Goal: Task Accomplishment & Management: Use online tool/utility

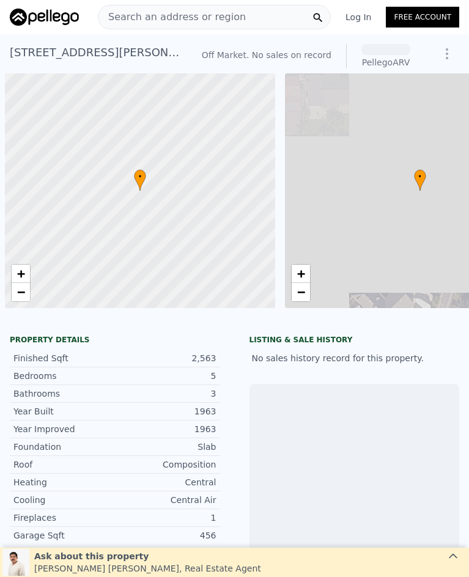
scroll to position [0, 5]
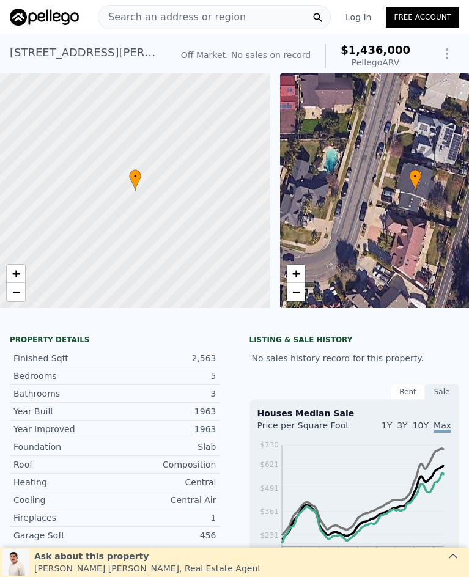
click at [190, 20] on span "Search an address or region" at bounding box center [171, 17] width 147 height 15
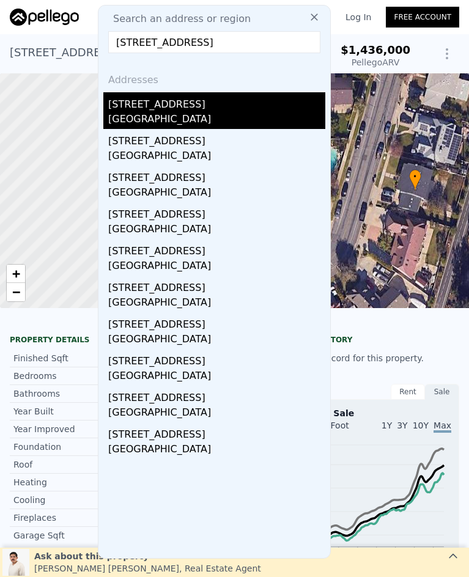
type input "[STREET_ADDRESS]"
click at [198, 118] on div "[GEOGRAPHIC_DATA]" at bounding box center [216, 120] width 217 height 17
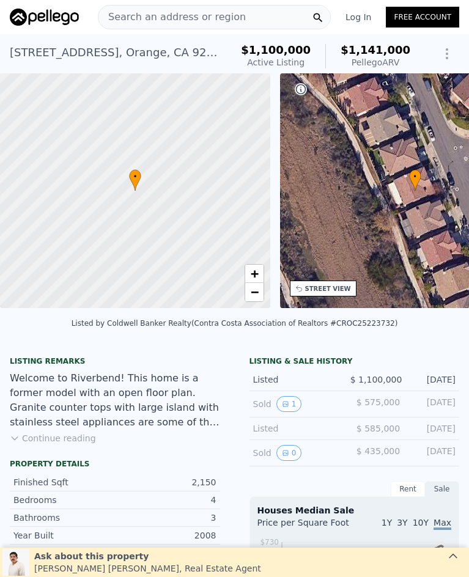
click at [178, 18] on span "Search an address or region" at bounding box center [171, 17] width 147 height 15
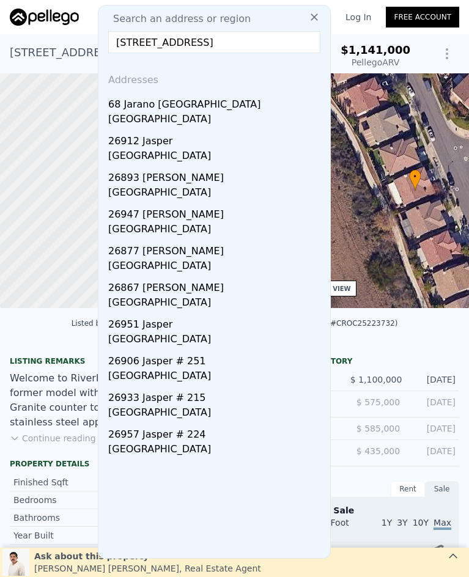
click at [170, 48] on input "[STREET_ADDRESS]" at bounding box center [214, 42] width 212 height 22
paste input "[STREET_ADDRESS]"
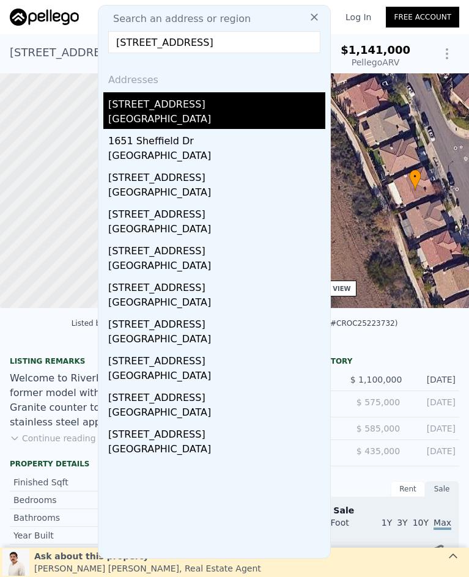
type input "[STREET_ADDRESS]"
click at [188, 112] on div "[GEOGRAPHIC_DATA]" at bounding box center [216, 120] width 217 height 17
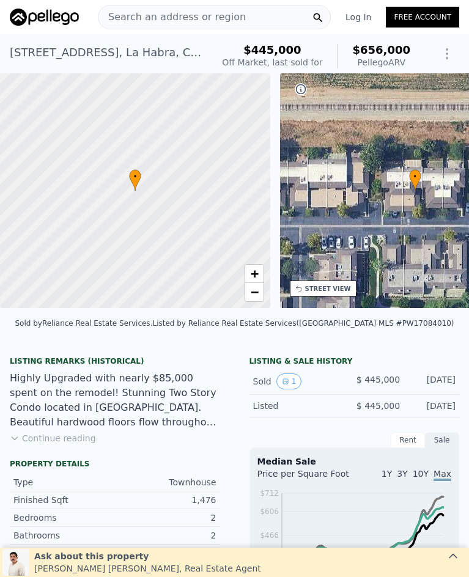
click at [224, 15] on span "Search an address or region" at bounding box center [171, 17] width 147 height 15
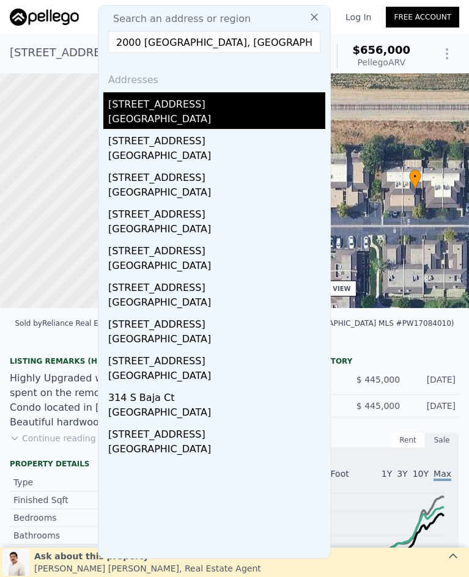
type input "2000 [GEOGRAPHIC_DATA], [GEOGRAPHIC_DATA]"
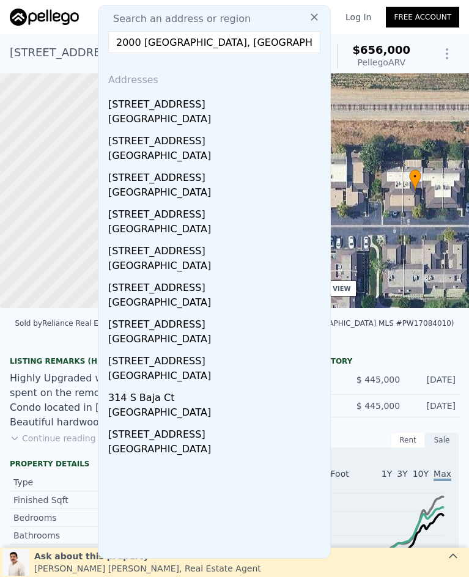
click at [235, 108] on div "[STREET_ADDRESS]" at bounding box center [216, 102] width 217 height 20
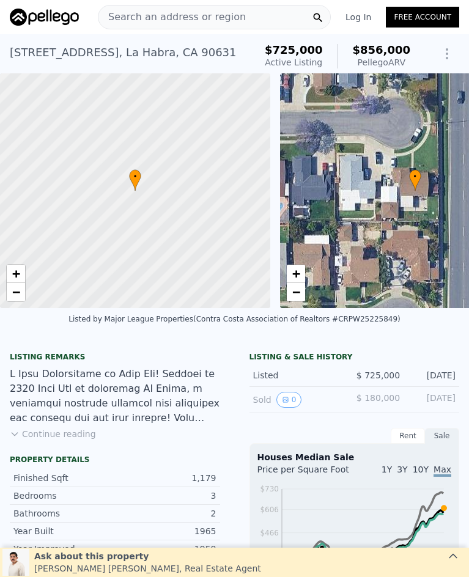
click at [205, 21] on span "Search an address or region" at bounding box center [171, 17] width 147 height 15
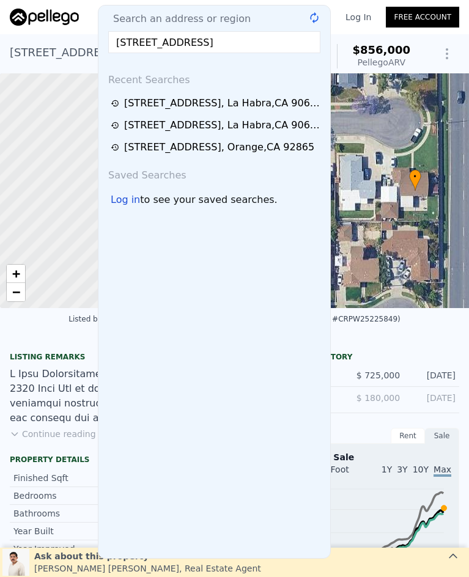
scroll to position [0, 6]
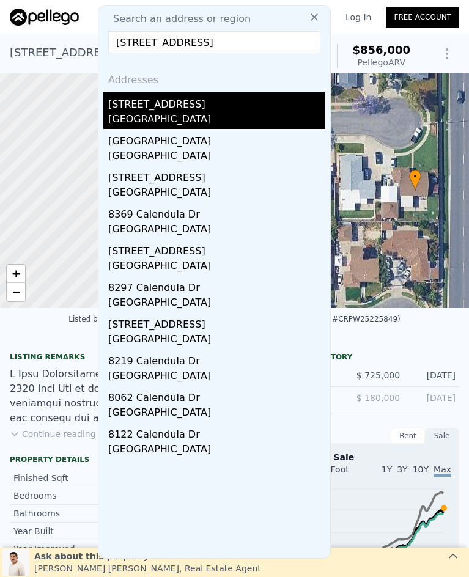
type input "[STREET_ADDRESS]"
click at [197, 110] on div "[STREET_ADDRESS]" at bounding box center [216, 102] width 217 height 20
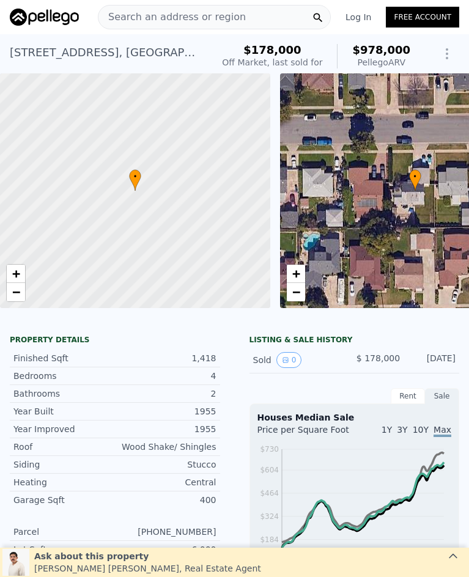
click at [199, 12] on span "Search an address or region" at bounding box center [171, 17] width 147 height 15
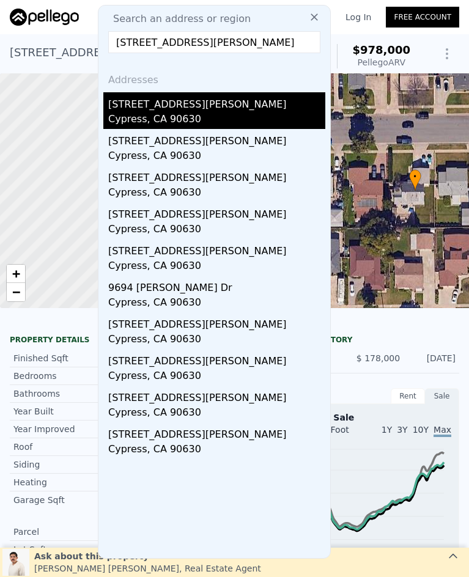
type input "[STREET_ADDRESS][PERSON_NAME]"
click at [174, 121] on div "Cypress, CA 90630" at bounding box center [216, 120] width 217 height 17
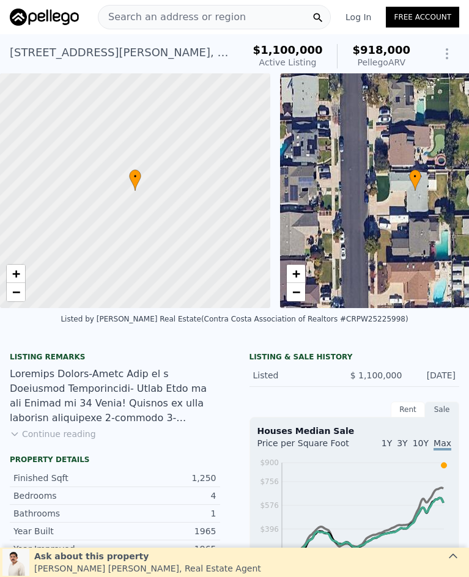
click at [189, 11] on span "Search an address or region" at bounding box center [171, 17] width 147 height 15
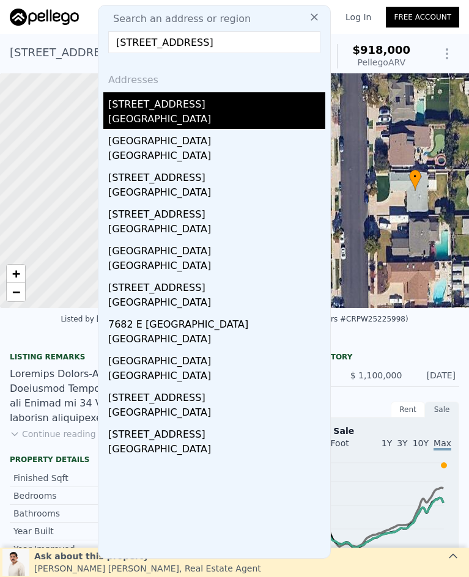
type input "[STREET_ADDRESS]"
click at [190, 105] on div "[STREET_ADDRESS]" at bounding box center [216, 102] width 217 height 20
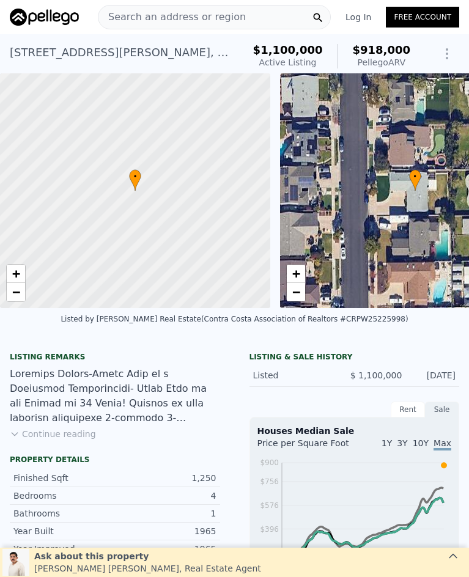
type input "$ 1,482,000"
type input "7"
type input "$ 444,387"
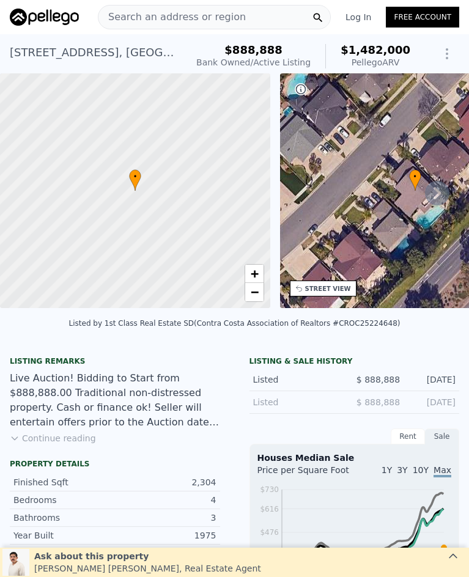
click at [177, 12] on span "Search an address or region" at bounding box center [171, 17] width 147 height 15
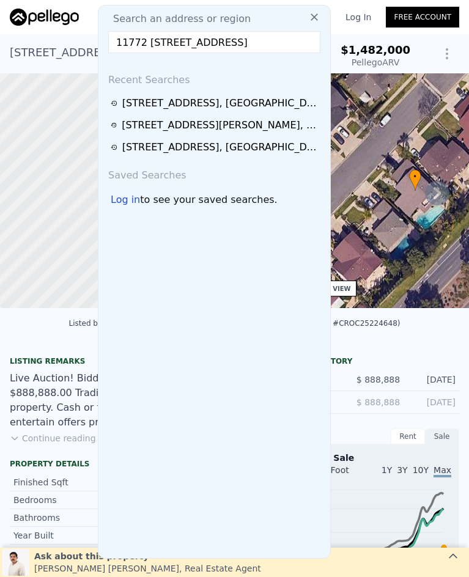
scroll to position [0, 8]
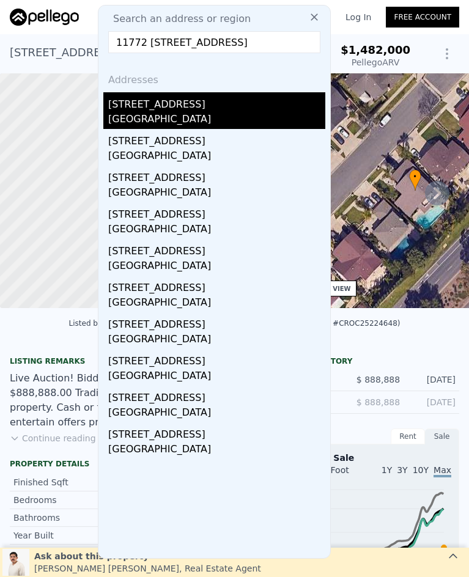
type input "11772 [STREET_ADDRESS]"
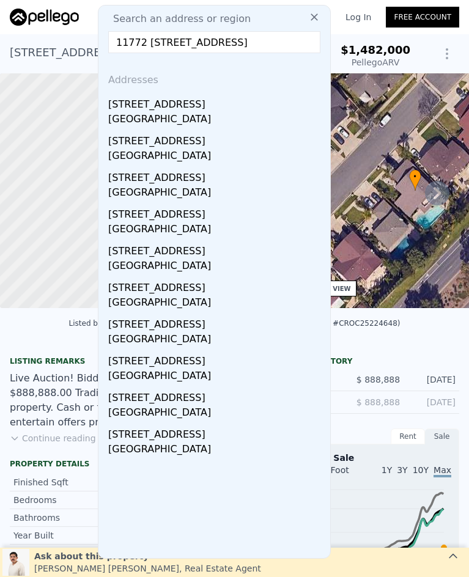
click at [209, 108] on div "[STREET_ADDRESS]" at bounding box center [216, 102] width 217 height 20
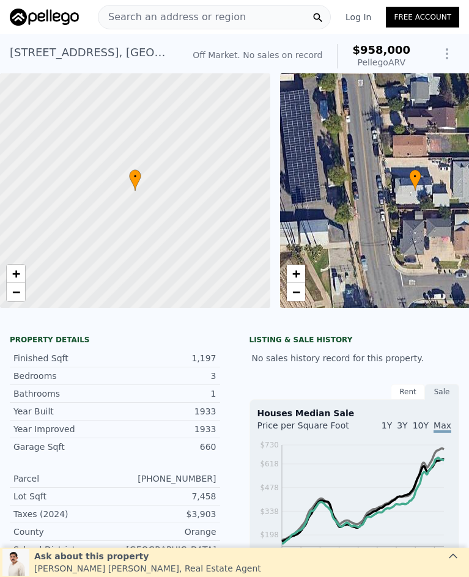
click at [241, 20] on div "Search an address or region" at bounding box center [214, 17] width 233 height 24
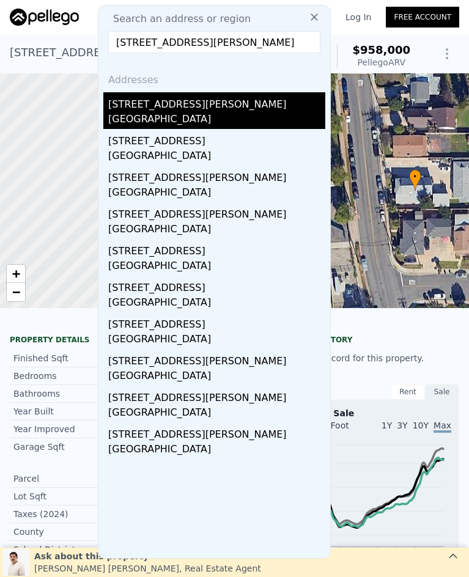
type input "[STREET_ADDRESS][PERSON_NAME]"
click at [198, 114] on div "[GEOGRAPHIC_DATA]" at bounding box center [216, 120] width 217 height 17
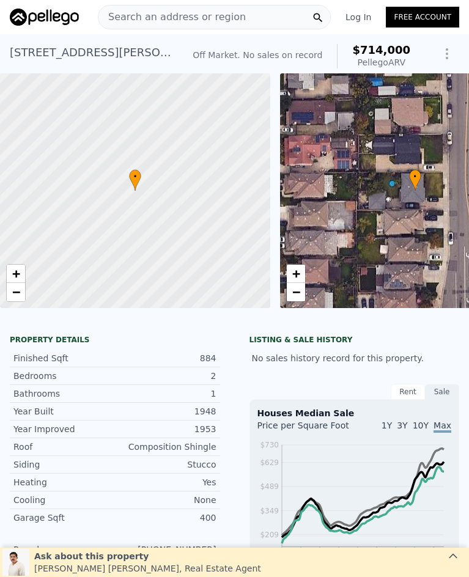
click at [177, 17] on span "Search an address or region" at bounding box center [171, 17] width 147 height 15
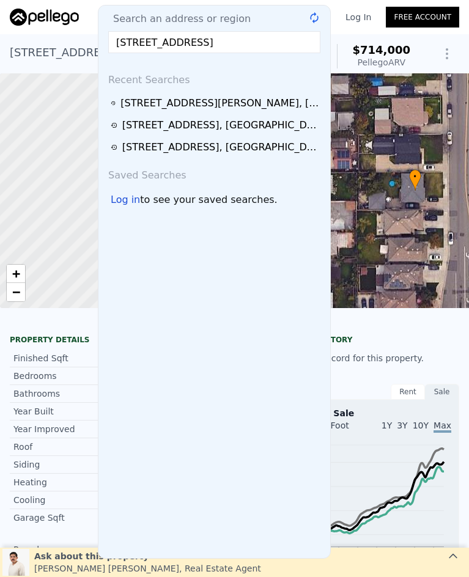
scroll to position [0, 38]
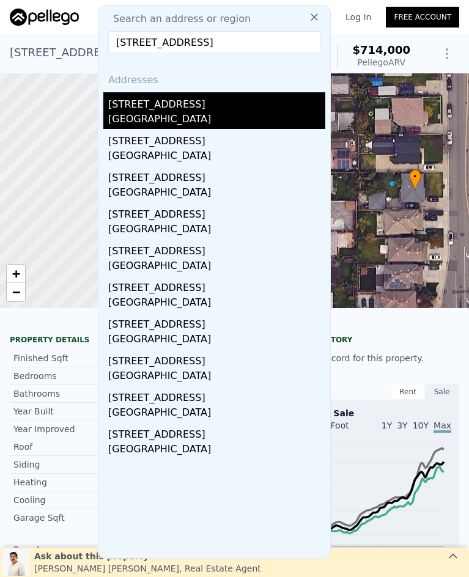
type input "[STREET_ADDRESS]"
click at [195, 110] on div "[STREET_ADDRESS]" at bounding box center [216, 102] width 217 height 20
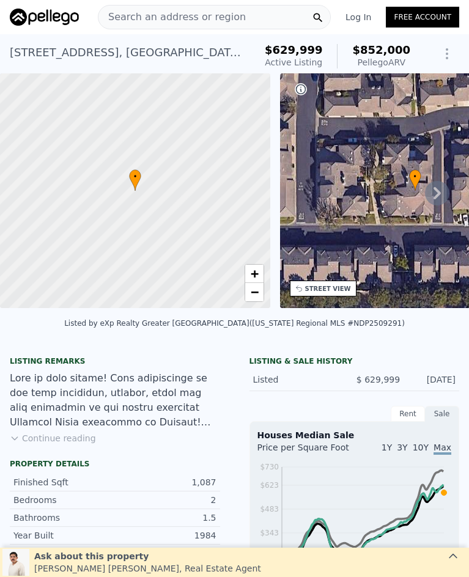
click at [177, 20] on span "Search an address or region" at bounding box center [171, 17] width 147 height 15
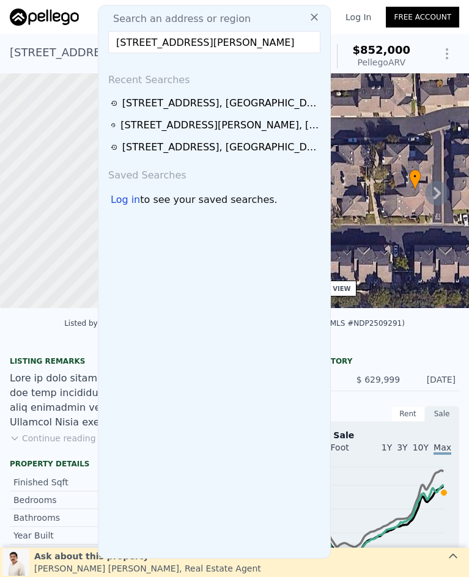
scroll to position [0, 1]
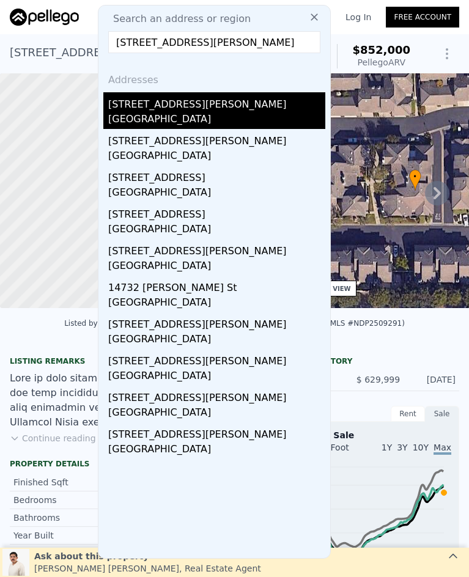
type input "[STREET_ADDRESS][PERSON_NAME]"
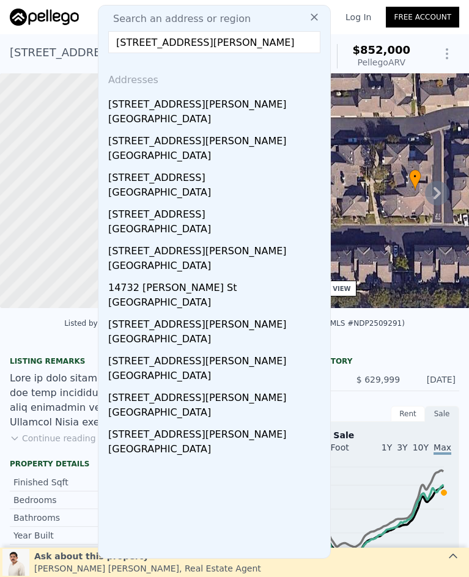
scroll to position [0, 0]
click at [202, 115] on div "[GEOGRAPHIC_DATA]" at bounding box center [216, 120] width 217 height 17
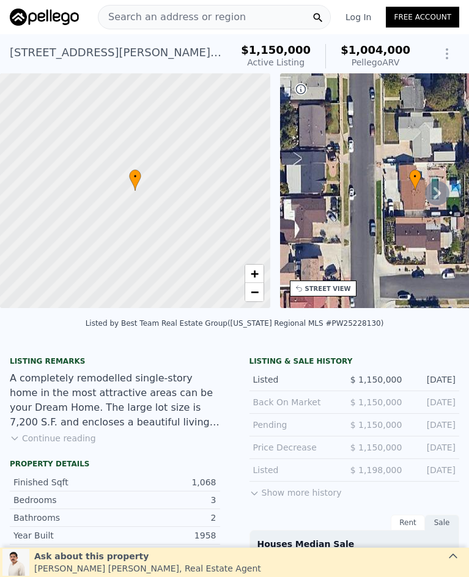
click at [163, 15] on span "Search an address or region" at bounding box center [171, 17] width 147 height 15
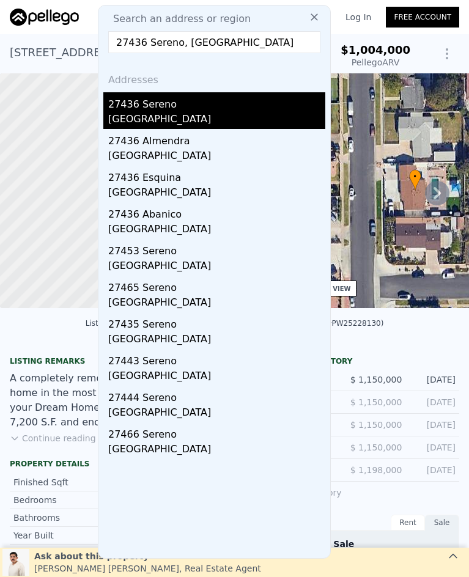
type input "27436 Sereno, [GEOGRAPHIC_DATA]"
click at [220, 106] on div "27436 Sereno" at bounding box center [216, 102] width 217 height 20
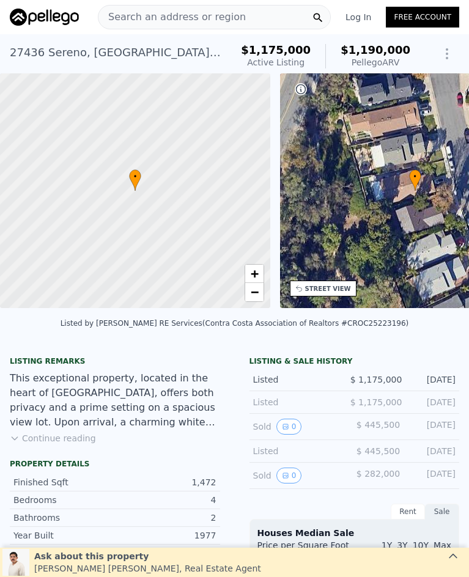
click at [191, 13] on span "Search an address or region" at bounding box center [171, 17] width 147 height 15
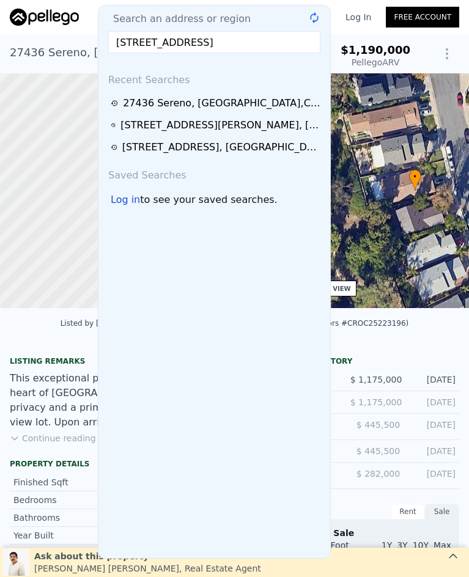
scroll to position [0, 2]
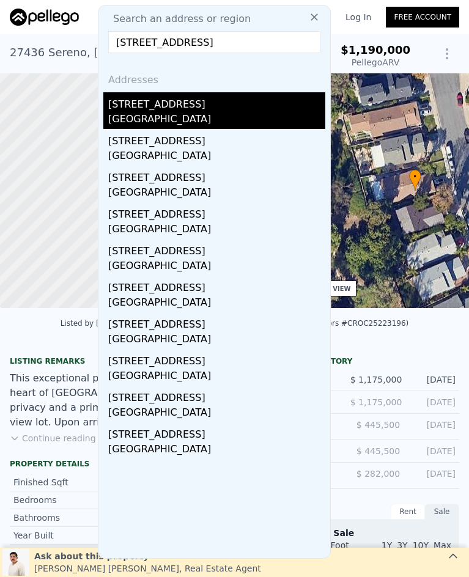
type input "[STREET_ADDRESS]"
click at [210, 119] on div "[GEOGRAPHIC_DATA]" at bounding box center [216, 120] width 217 height 17
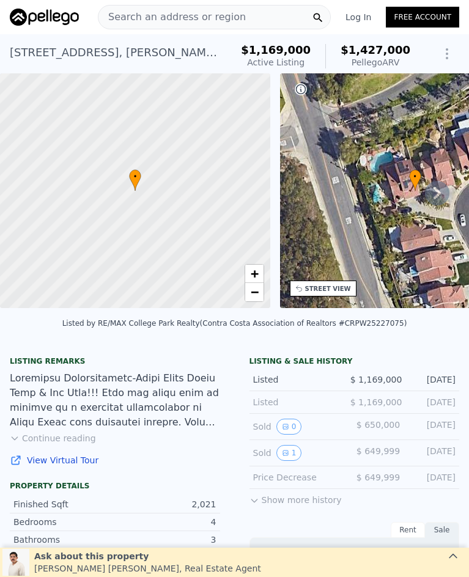
click at [164, 15] on span "Search an address or region" at bounding box center [171, 17] width 147 height 15
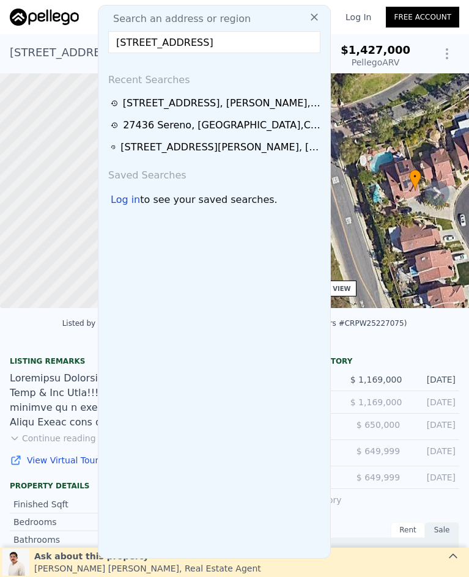
scroll to position [0, 50]
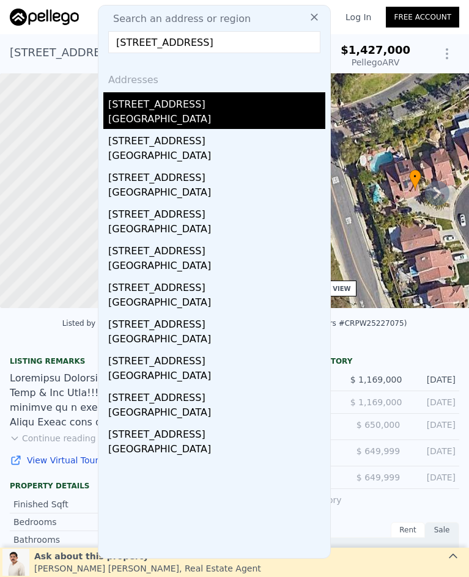
type input "[STREET_ADDRESS]"
click at [194, 111] on div "[STREET_ADDRESS]" at bounding box center [216, 102] width 217 height 20
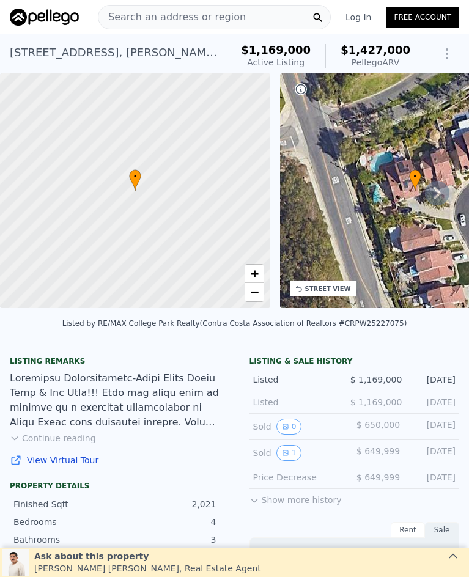
type input "$ 1,093,000"
type input "$ 172,939"
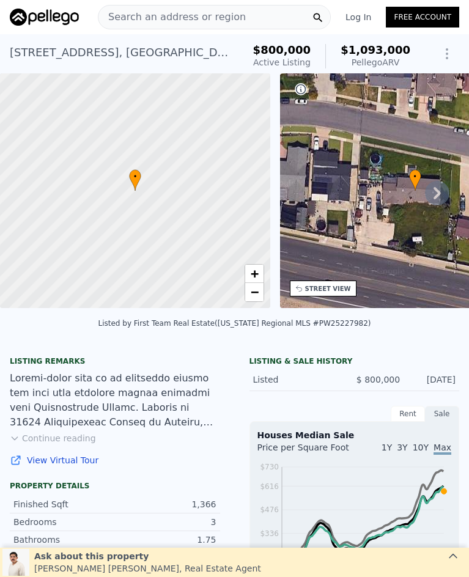
click at [163, 19] on span "Search an address or region" at bounding box center [171, 17] width 147 height 15
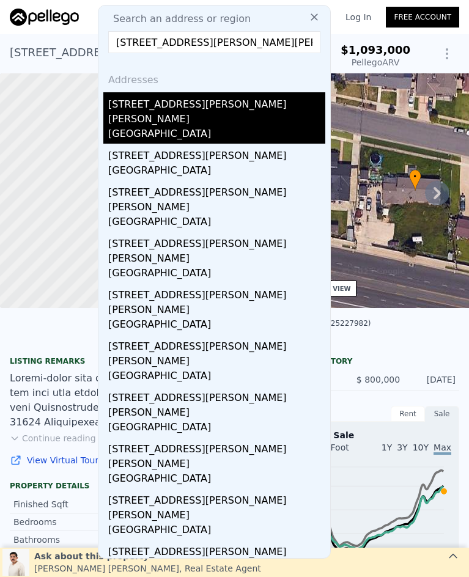
type input "[STREET_ADDRESS][PERSON_NAME][PERSON_NAME]"
click at [243, 106] on div "[STREET_ADDRESS][PERSON_NAME][PERSON_NAME]" at bounding box center [216, 109] width 217 height 34
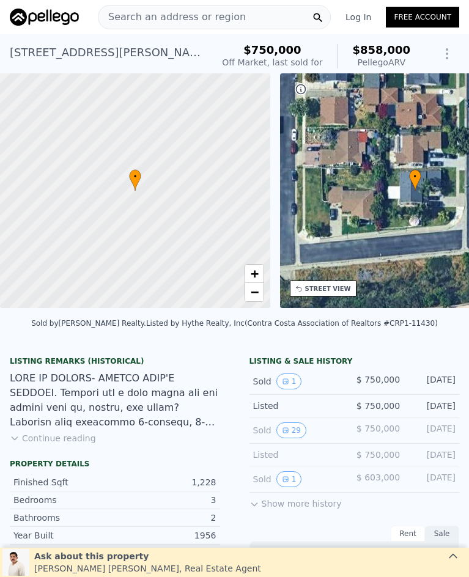
click at [232, 13] on div "Search an address or region" at bounding box center [214, 17] width 233 height 24
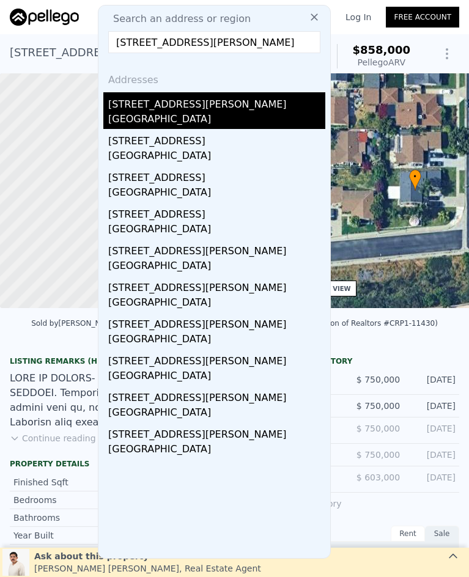
type input "[STREET_ADDRESS][PERSON_NAME]"
click at [213, 112] on div "[GEOGRAPHIC_DATA]" at bounding box center [216, 120] width 217 height 17
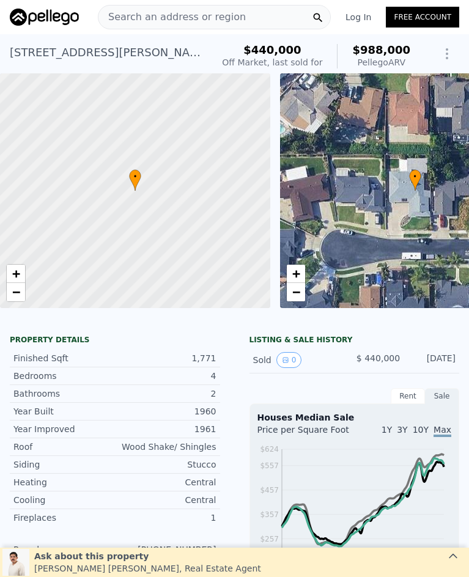
click at [259, 10] on div "Search an address or region" at bounding box center [214, 17] width 233 height 24
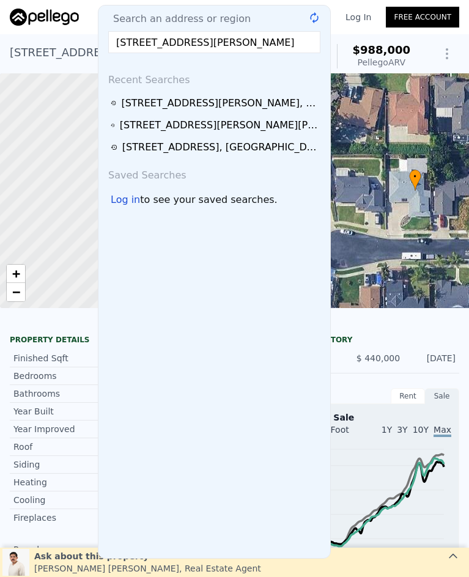
scroll to position [0, 32]
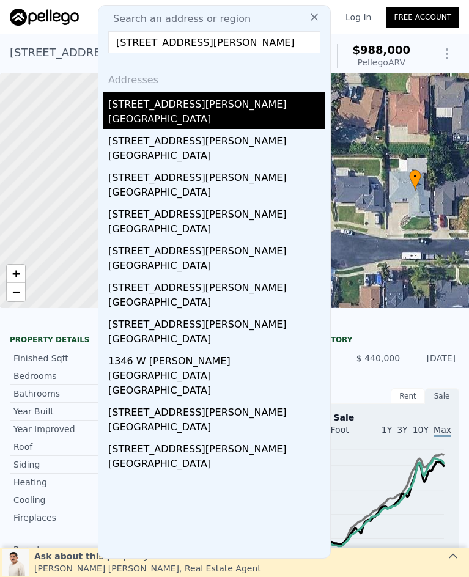
type input "[STREET_ADDRESS][PERSON_NAME]"
click at [178, 107] on div "[STREET_ADDRESS][PERSON_NAME]" at bounding box center [216, 102] width 217 height 20
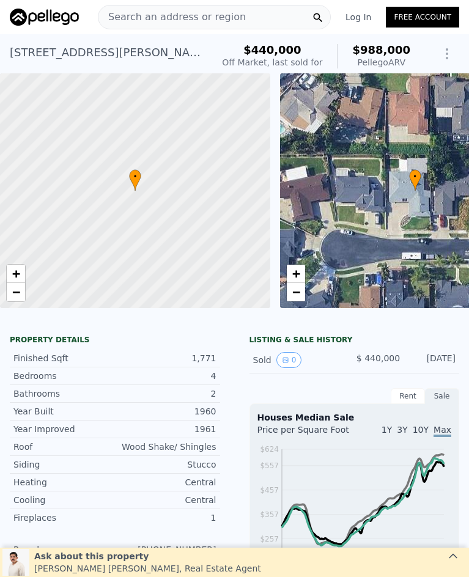
type input "$ 860,000"
type input "$ 171,357"
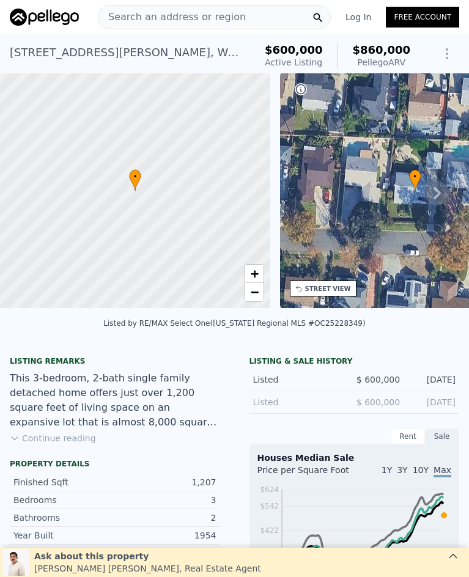
click at [199, 15] on span "Search an address or region" at bounding box center [171, 17] width 147 height 15
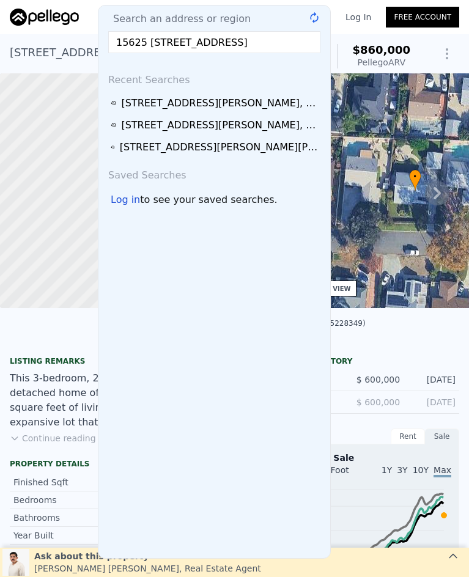
scroll to position [0, 9]
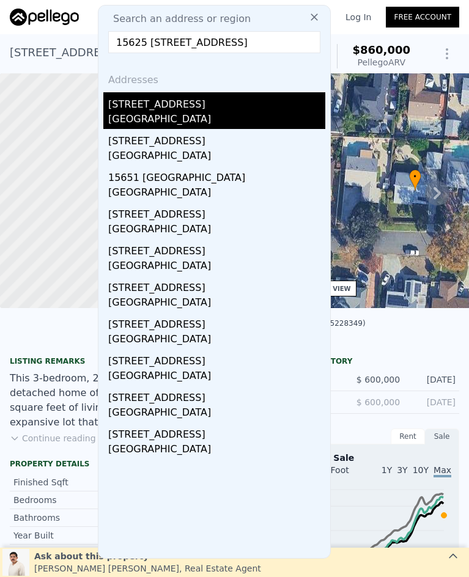
type input "15625 [STREET_ADDRESS]"
click at [215, 100] on div "[STREET_ADDRESS]" at bounding box center [216, 102] width 217 height 20
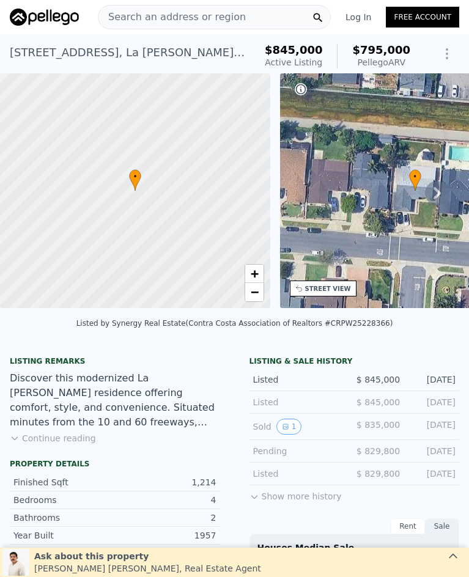
click at [181, 10] on span "Search an address or region" at bounding box center [171, 17] width 147 height 15
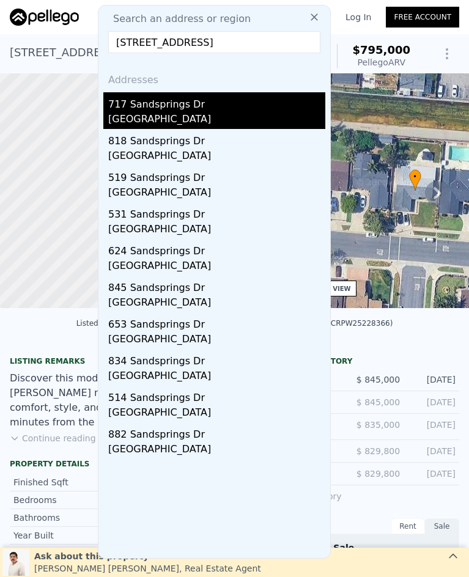
type input "[STREET_ADDRESS]"
click at [216, 117] on div "[GEOGRAPHIC_DATA]" at bounding box center [216, 120] width 217 height 17
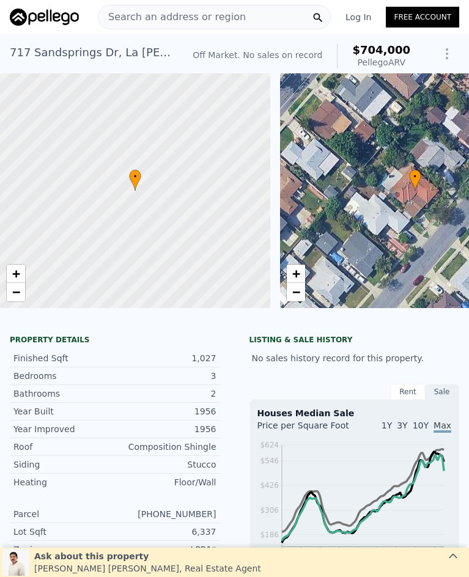
click at [142, 13] on span "Search an address or region" at bounding box center [171, 17] width 147 height 15
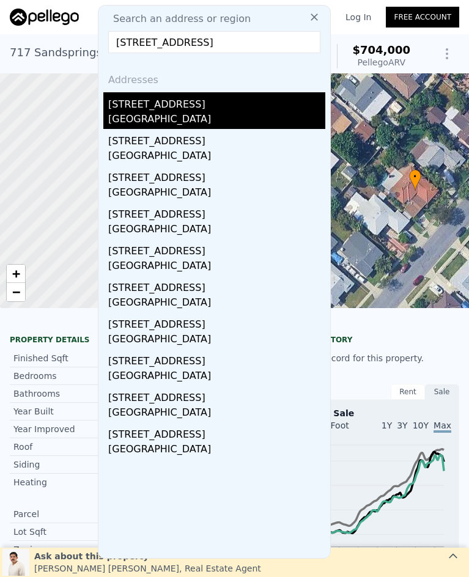
type input "[STREET_ADDRESS]"
click at [164, 108] on div "[STREET_ADDRESS]" at bounding box center [216, 102] width 217 height 20
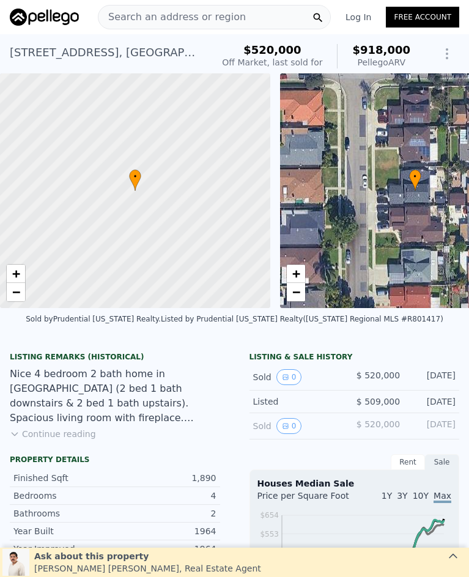
click at [153, 18] on span "Search an address or region" at bounding box center [171, 17] width 147 height 15
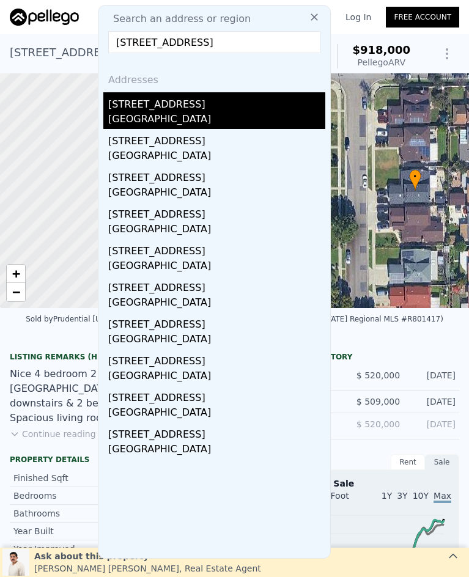
type input "[STREET_ADDRESS]"
click at [197, 116] on div "[GEOGRAPHIC_DATA]" at bounding box center [216, 120] width 217 height 17
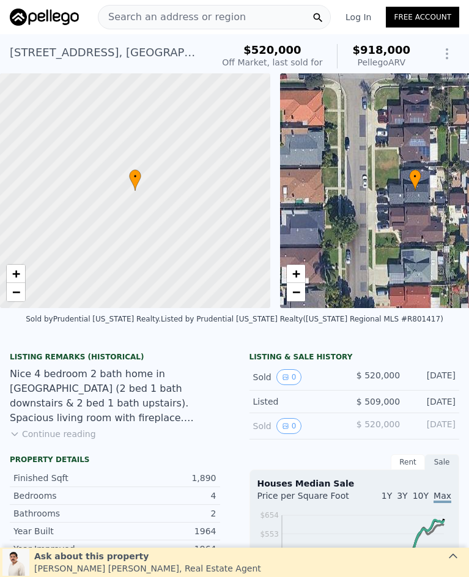
click at [186, 20] on span "Search an address or region" at bounding box center [171, 17] width 147 height 15
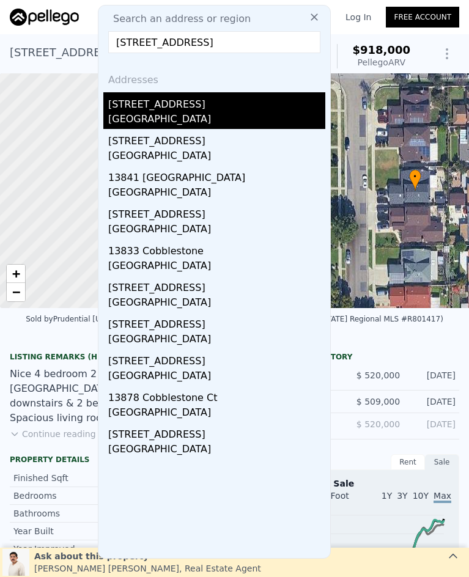
type input "[STREET_ADDRESS]"
click at [215, 101] on div "[STREET_ADDRESS]" at bounding box center [216, 102] width 217 height 20
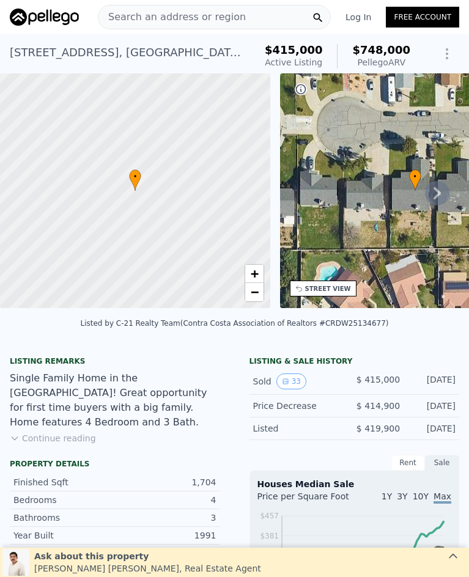
click at [192, 17] on span "Search an address or region" at bounding box center [171, 17] width 147 height 15
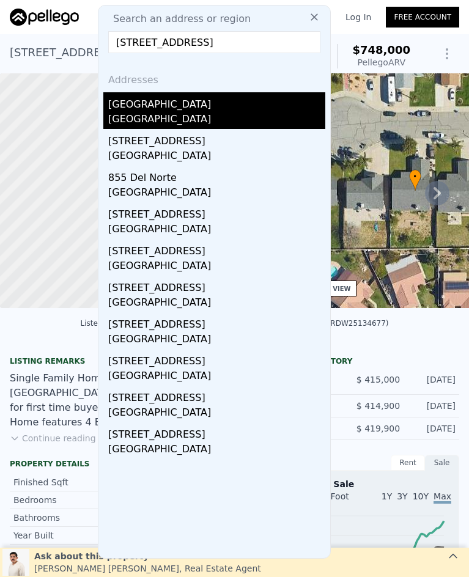
type input "[STREET_ADDRESS]"
click at [192, 116] on div "[GEOGRAPHIC_DATA]" at bounding box center [216, 120] width 217 height 17
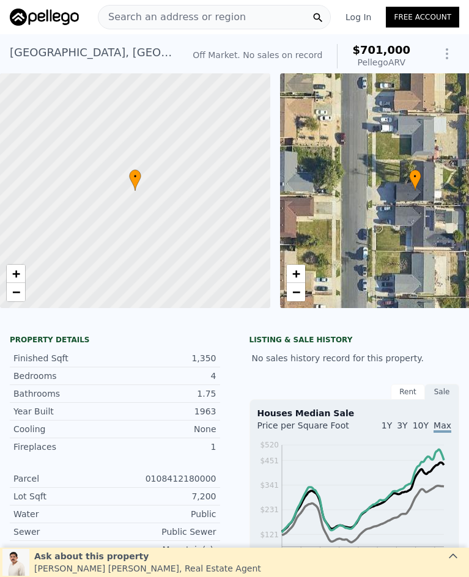
click at [144, 17] on span "Search an address or region" at bounding box center [171, 17] width 147 height 15
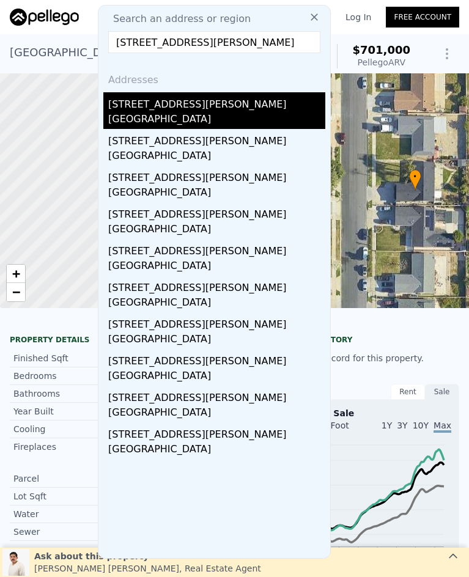
type input "[STREET_ADDRESS][PERSON_NAME]"
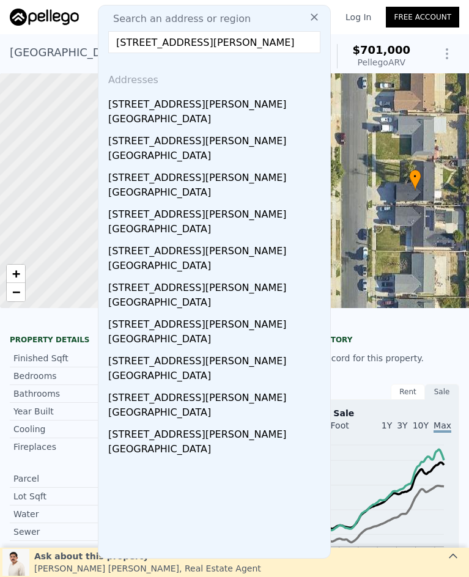
click at [208, 114] on div "[GEOGRAPHIC_DATA]" at bounding box center [216, 120] width 217 height 17
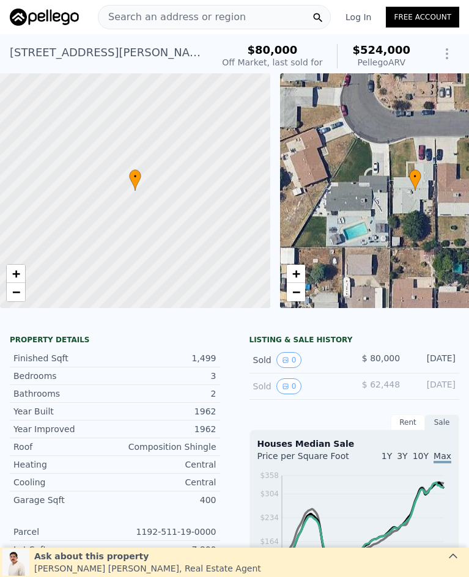
click at [134, 16] on span "Search an address or region" at bounding box center [171, 17] width 147 height 15
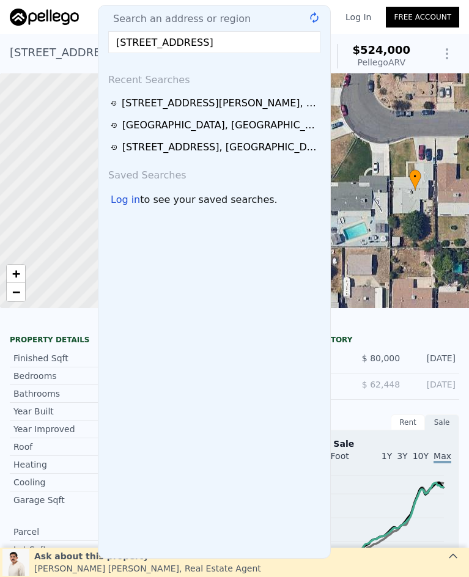
scroll to position [0, 17]
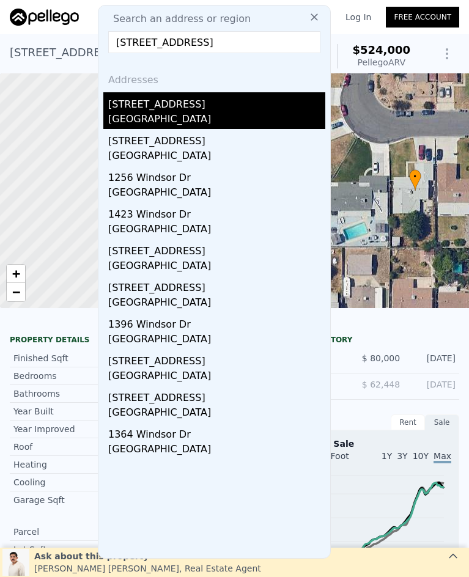
type input "[STREET_ADDRESS]"
click at [167, 108] on div "[STREET_ADDRESS]" at bounding box center [216, 102] width 217 height 20
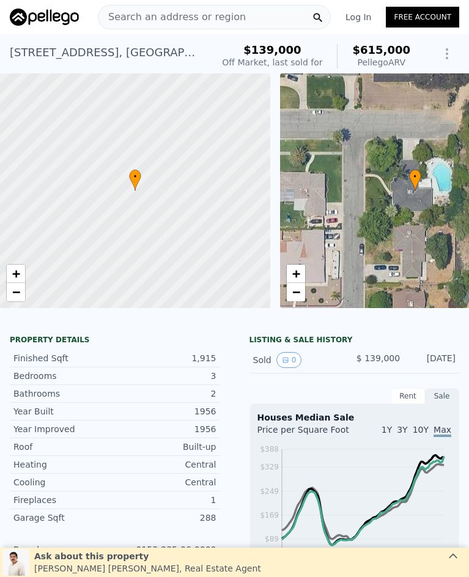
click at [207, 16] on span "Search an address or region" at bounding box center [171, 17] width 147 height 15
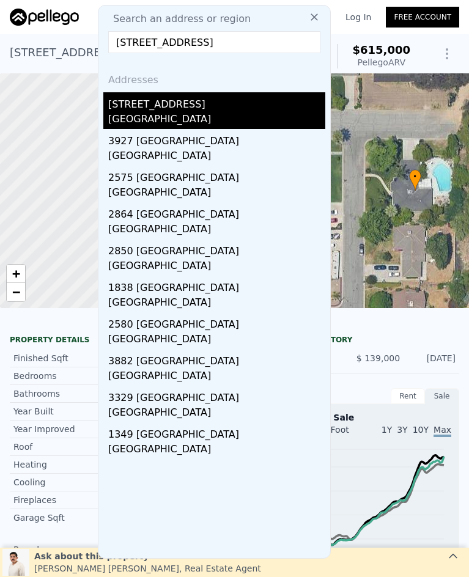
type input "[STREET_ADDRESS]"
click at [224, 117] on div "[GEOGRAPHIC_DATA]" at bounding box center [216, 120] width 217 height 17
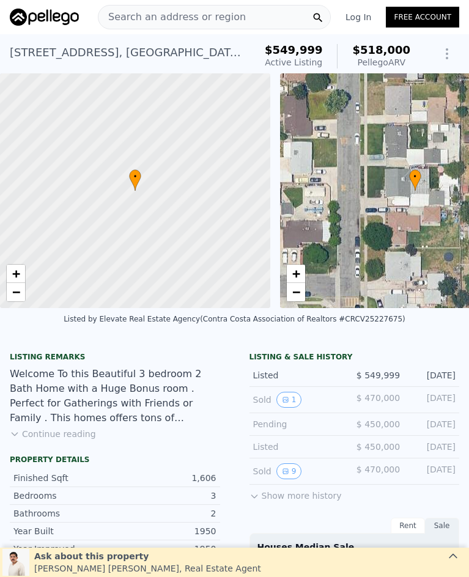
click at [172, 21] on span "Search an address or region" at bounding box center [171, 17] width 147 height 15
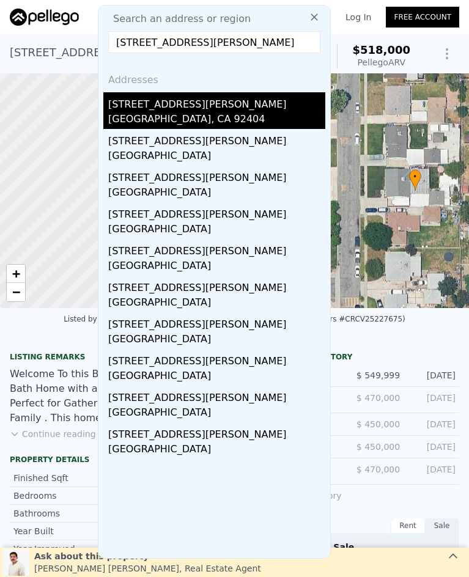
type input "[STREET_ADDRESS][PERSON_NAME]"
click at [178, 106] on div "[STREET_ADDRESS][PERSON_NAME]" at bounding box center [216, 102] width 217 height 20
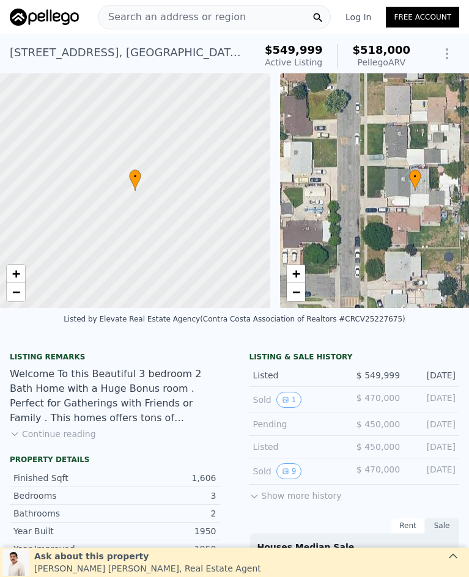
type input "$ 477,000"
type input "-$ 27,598"
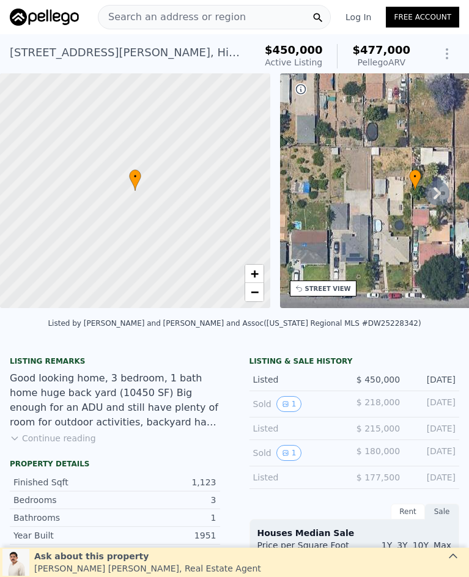
click at [187, 15] on span "Search an address or region" at bounding box center [171, 17] width 147 height 15
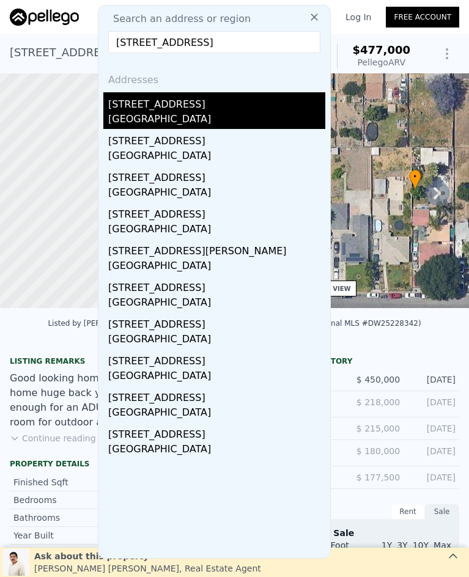
type input "[STREET_ADDRESS]"
click at [234, 104] on div "[STREET_ADDRESS]" at bounding box center [216, 102] width 217 height 20
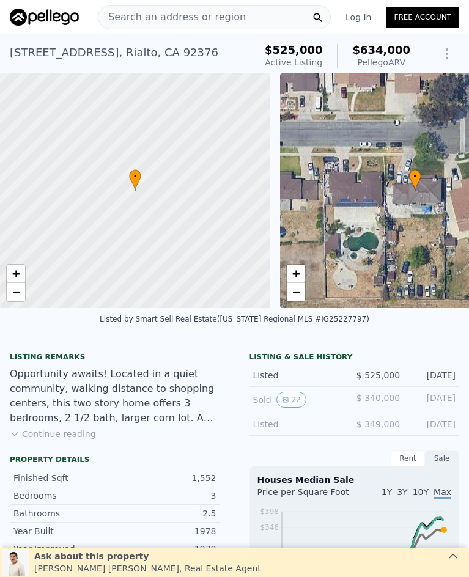
click at [233, 17] on div "Search an address or region" at bounding box center [214, 17] width 233 height 24
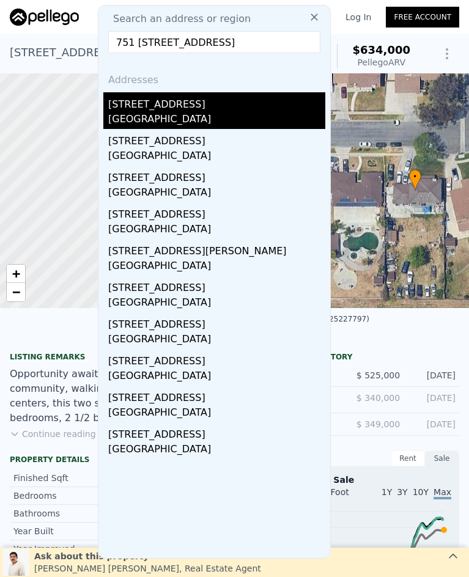
type input "751 [STREET_ADDRESS]"
click at [212, 103] on div "[STREET_ADDRESS]" at bounding box center [216, 102] width 217 height 20
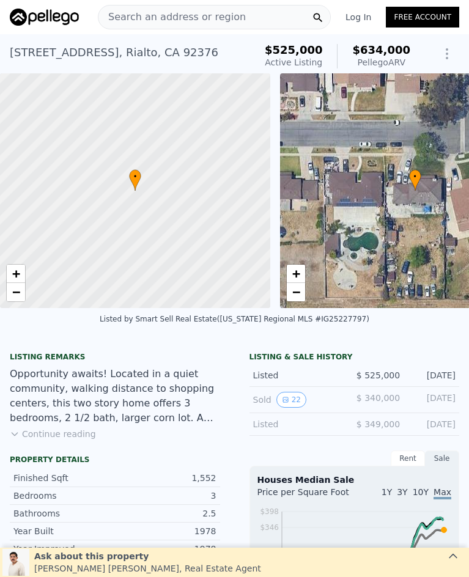
click at [228, 18] on span "Search an address or region" at bounding box center [171, 17] width 147 height 15
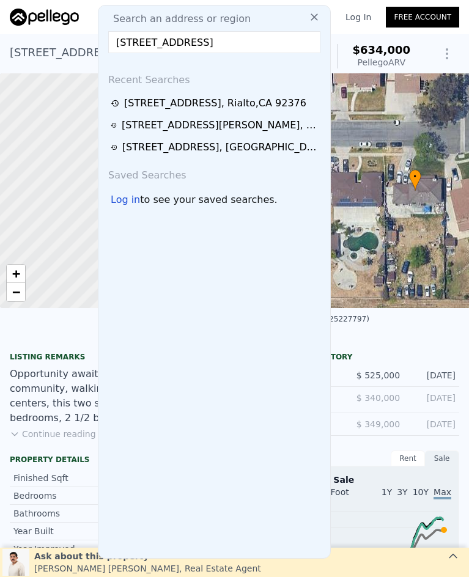
scroll to position [0, 6]
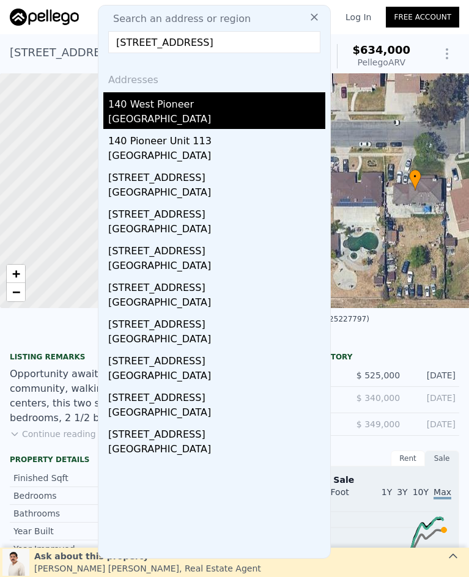
type input "[STREET_ADDRESS]"
click at [202, 119] on div "[GEOGRAPHIC_DATA]" at bounding box center [216, 120] width 217 height 17
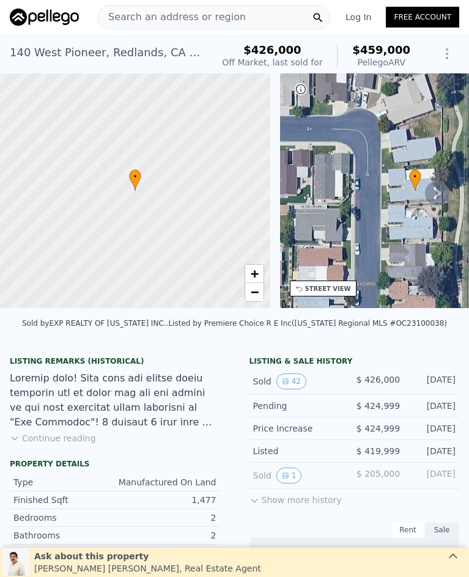
click at [155, 18] on span "Search an address or region" at bounding box center [171, 17] width 147 height 15
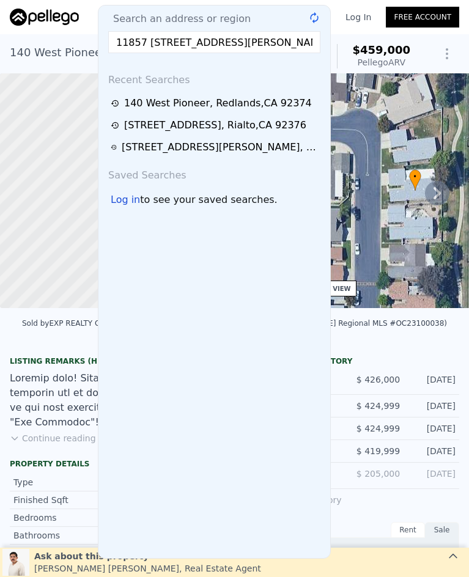
scroll to position [0, 46]
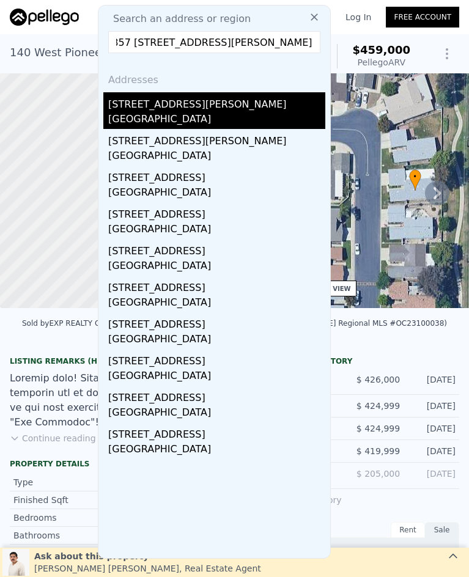
type input "11857 [STREET_ADDRESS][PERSON_NAME]"
click at [186, 113] on div "[GEOGRAPHIC_DATA]" at bounding box center [216, 120] width 217 height 17
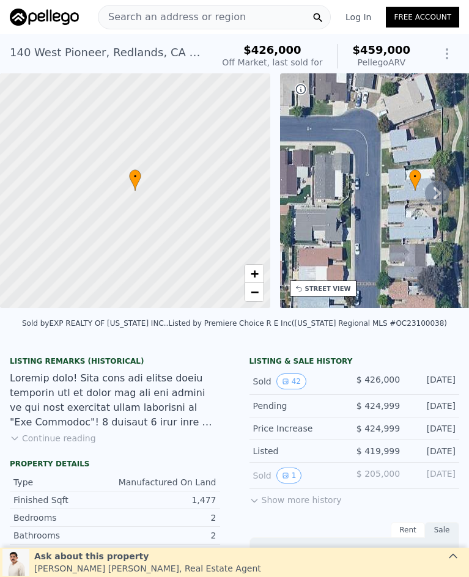
type input "$ 732,000"
type input "6"
type input "-$ 4,784"
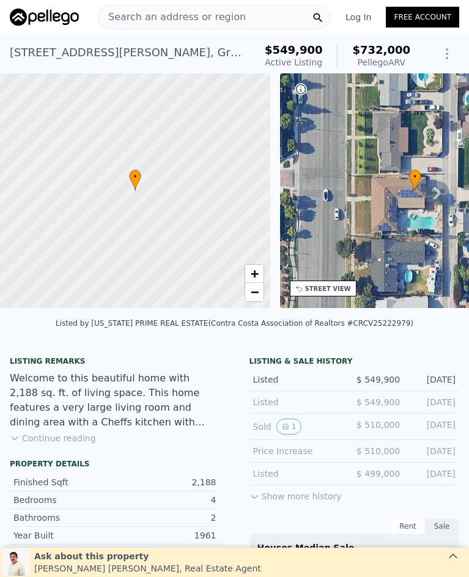
click at [153, 19] on span "Search an address or region" at bounding box center [171, 17] width 147 height 15
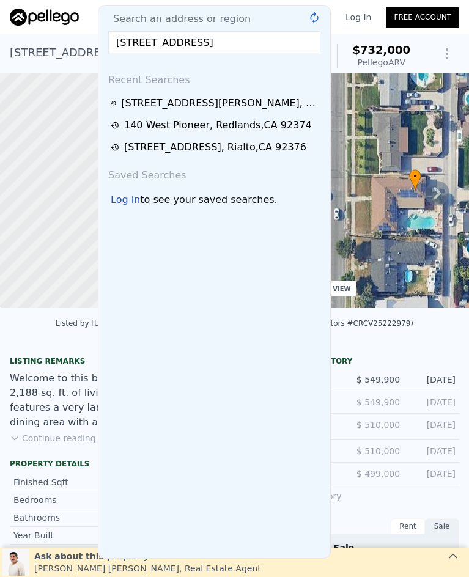
scroll to position [0, 4]
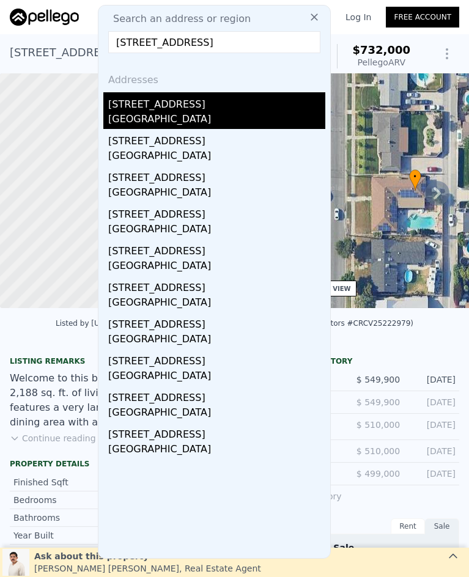
type input "[STREET_ADDRESS]"
click at [176, 108] on div "[STREET_ADDRESS]" at bounding box center [216, 102] width 217 height 20
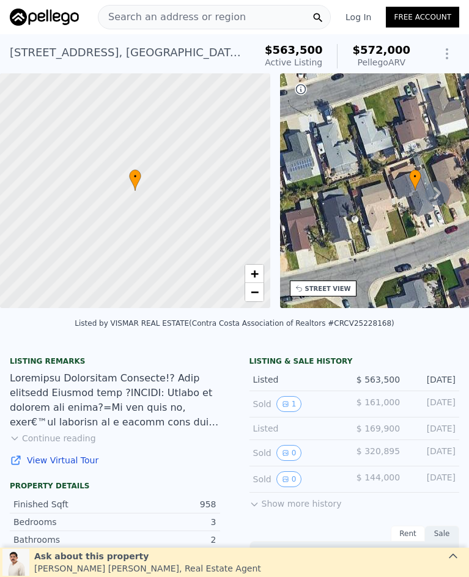
click at [205, 16] on span "Search an address or region" at bounding box center [171, 17] width 147 height 15
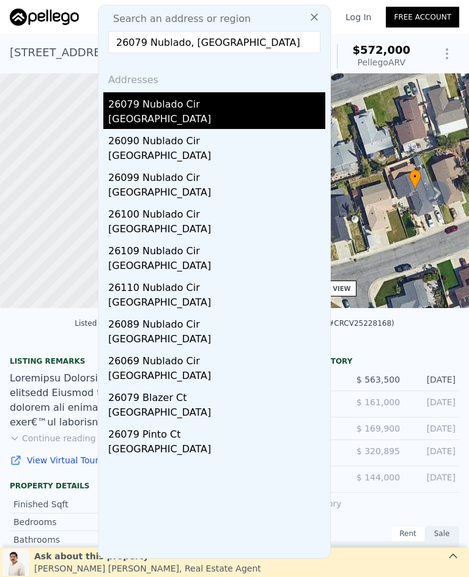
type input "26079 Nublado, [GEOGRAPHIC_DATA]"
click at [211, 109] on div "26079 Nublado Cir" at bounding box center [216, 102] width 217 height 20
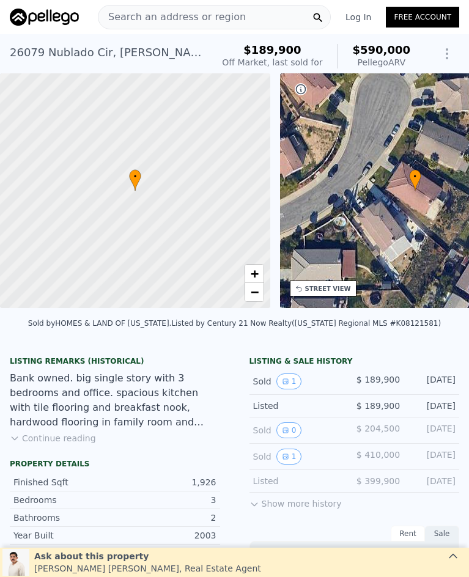
click at [163, 17] on span "Search an address or region" at bounding box center [171, 17] width 147 height 15
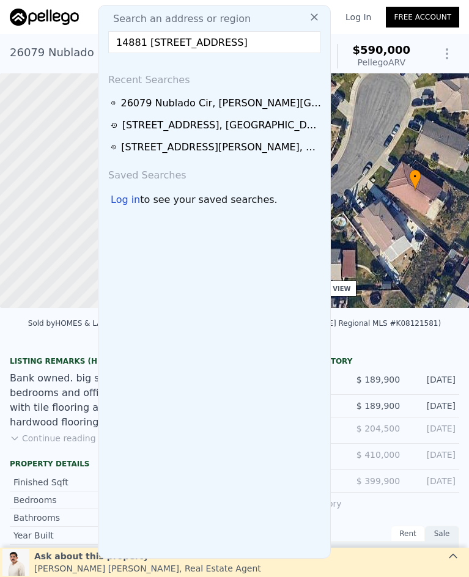
scroll to position [0, 27]
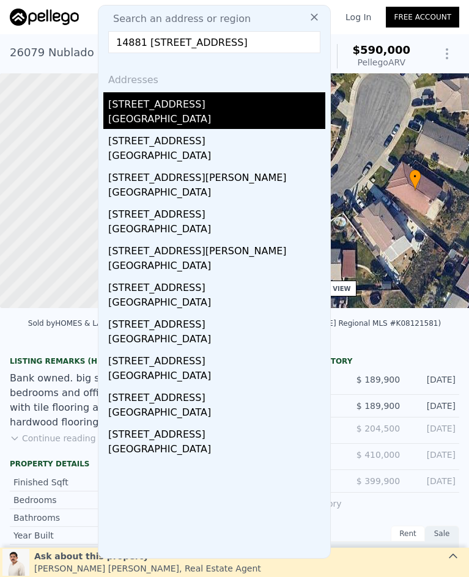
type input "14881 [STREET_ADDRESS]"
click at [202, 117] on div "[GEOGRAPHIC_DATA]" at bounding box center [216, 120] width 217 height 17
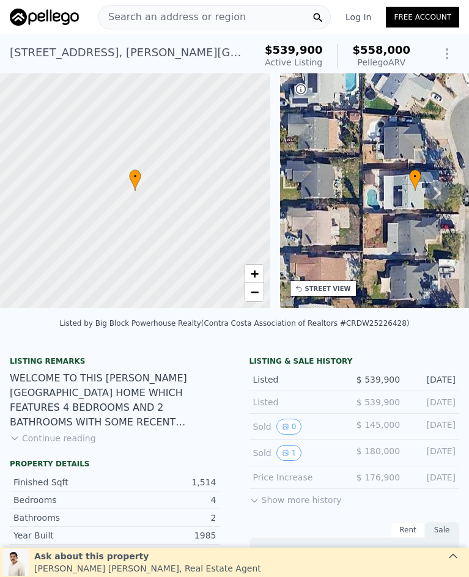
click at [169, 19] on span "Search an address or region" at bounding box center [171, 17] width 147 height 15
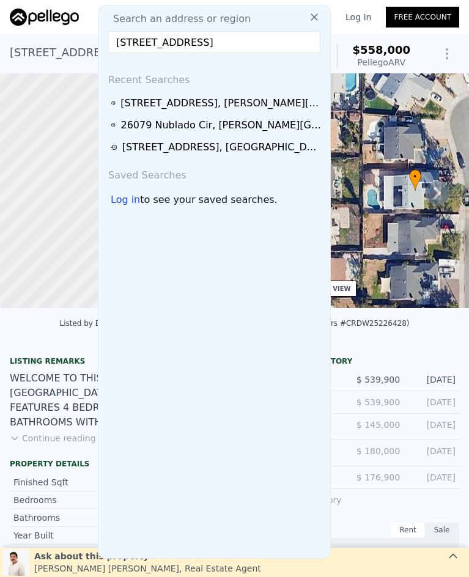
scroll to position [0, 2]
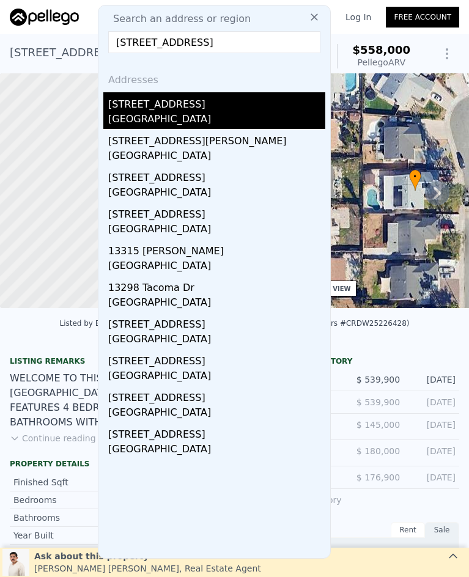
type input "[STREET_ADDRESS]"
click at [199, 111] on div "[STREET_ADDRESS]" at bounding box center [216, 102] width 217 height 20
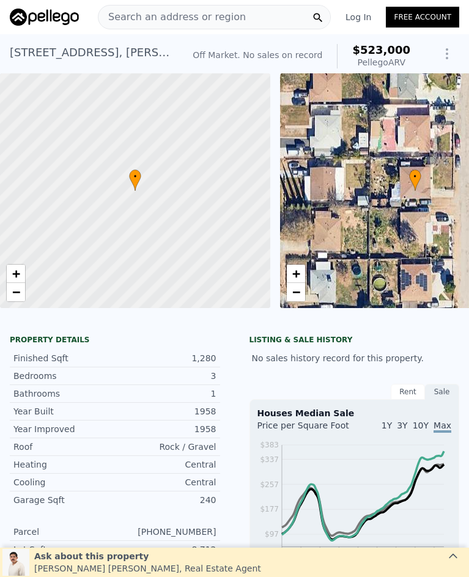
click at [145, 9] on div "Search an address or region" at bounding box center [171, 17] width 147 height 23
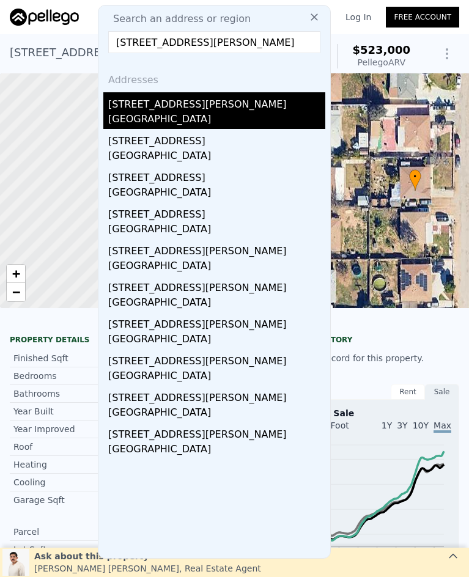
type input "[STREET_ADDRESS][PERSON_NAME]"
click at [241, 105] on div "[STREET_ADDRESS][PERSON_NAME]" at bounding box center [216, 102] width 217 height 20
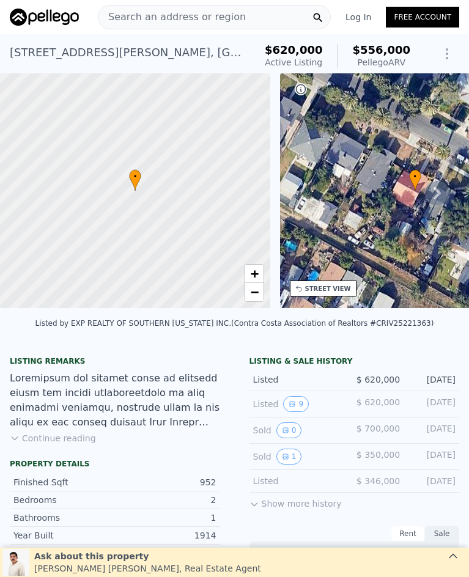
click at [185, 19] on span "Search an address or region" at bounding box center [171, 17] width 147 height 15
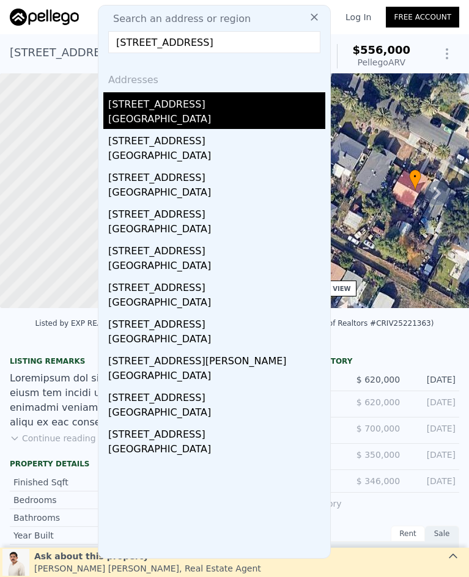
type input "[STREET_ADDRESS]"
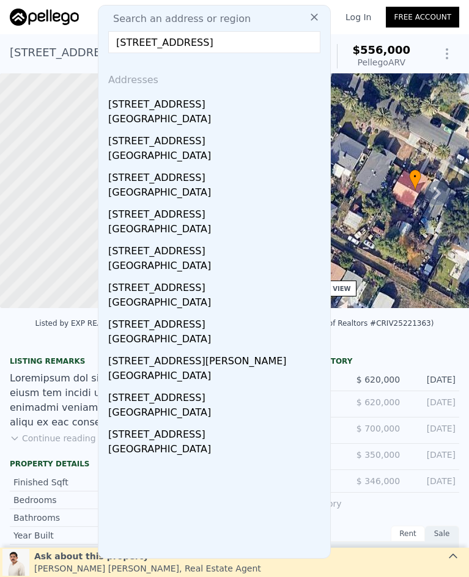
click at [243, 117] on div "[GEOGRAPHIC_DATA]" at bounding box center [216, 120] width 217 height 17
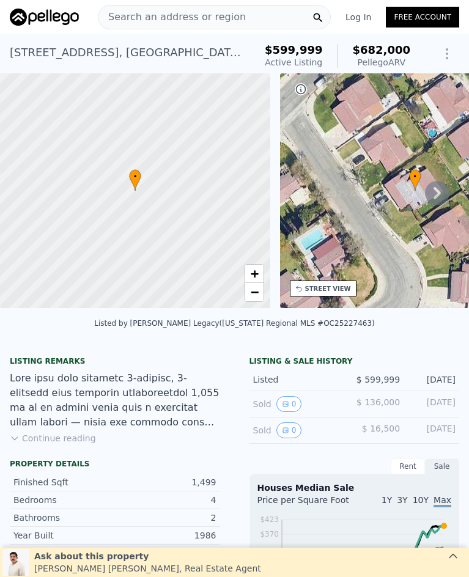
click at [192, 15] on span "Search an address or region" at bounding box center [171, 17] width 147 height 15
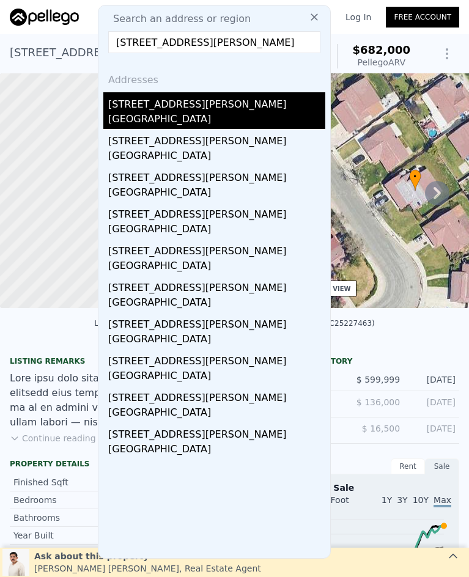
type input "[STREET_ADDRESS][PERSON_NAME]"
click at [185, 109] on div "[STREET_ADDRESS][PERSON_NAME]" at bounding box center [216, 102] width 217 height 20
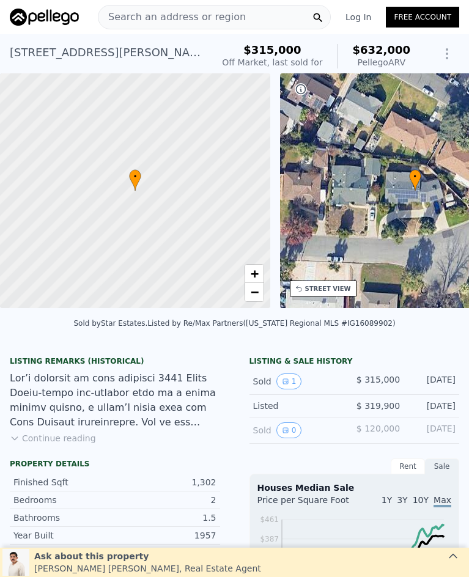
click at [165, 18] on span "Search an address or region" at bounding box center [171, 17] width 147 height 15
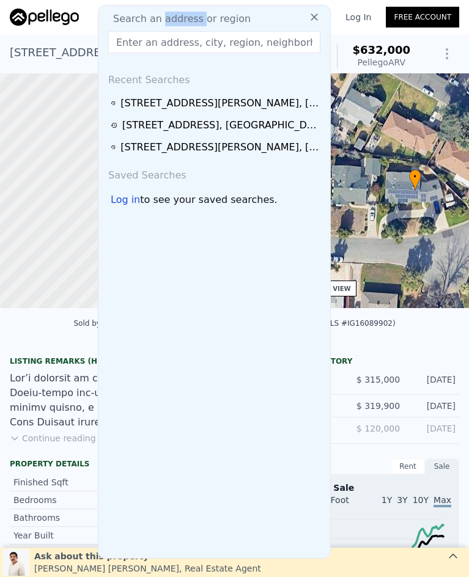
click at [165, 18] on span "Search an address or region" at bounding box center [176, 19] width 147 height 15
click at [147, 41] on input "text" at bounding box center [214, 42] width 212 height 22
paste input "[STREET_ADDRESS]"
type input "[STREET_ADDRESS]"
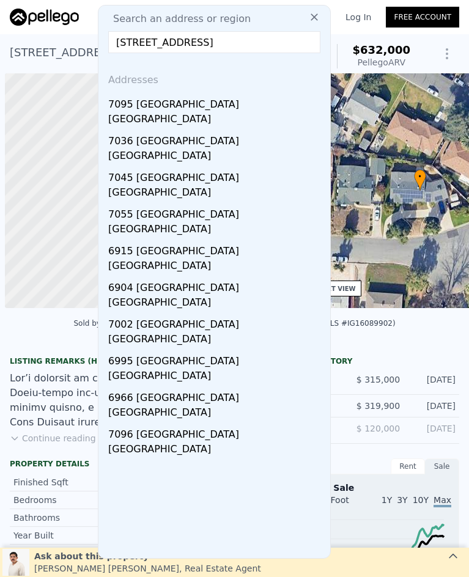
scroll to position [0, 5]
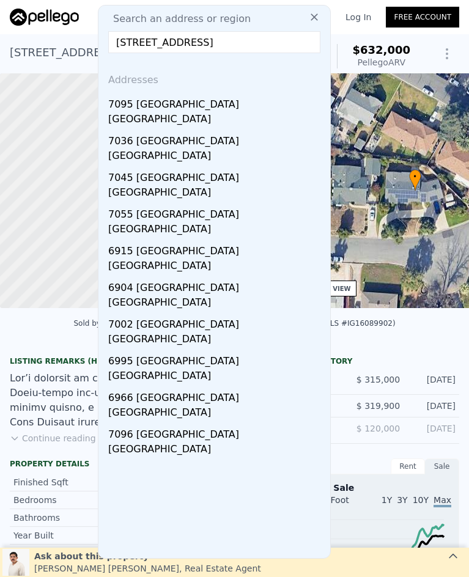
type input "[STREET_ADDRESS]"
click at [208, 112] on div "[GEOGRAPHIC_DATA]" at bounding box center [216, 120] width 217 height 17
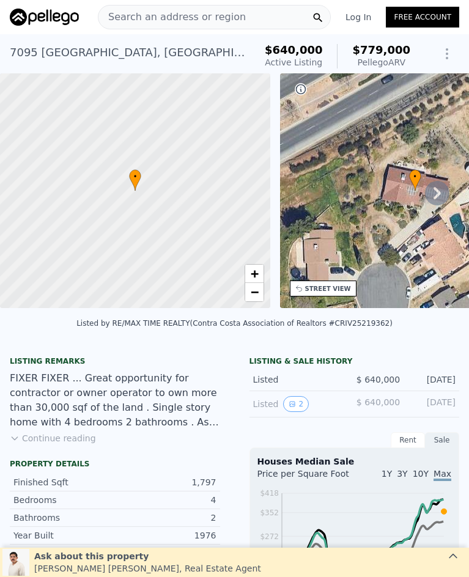
click at [180, 20] on span "Search an address or region" at bounding box center [171, 17] width 147 height 15
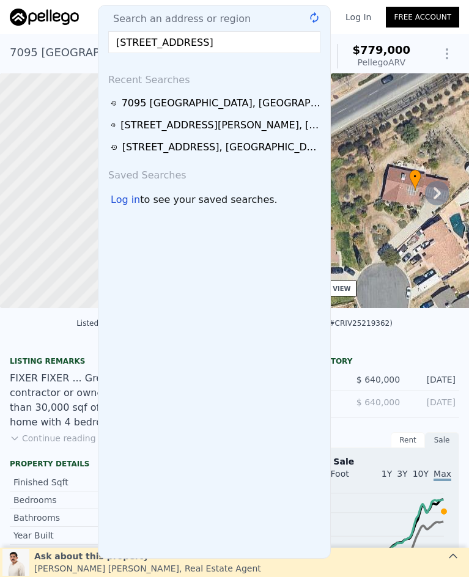
scroll to position [0, 10]
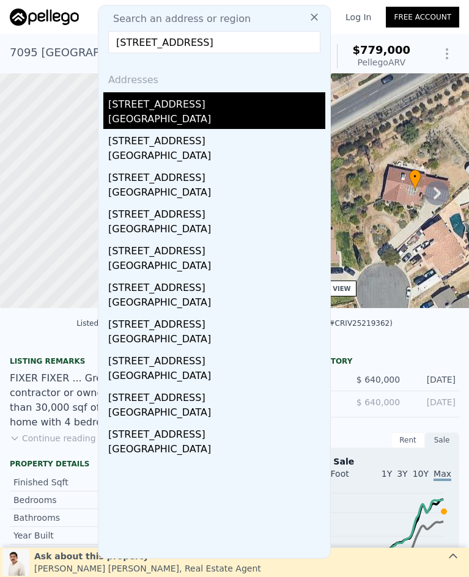
type input "7319 Rocky Point Rd, Jurupa Valley, CA 92509"
click at [219, 109] on div "7319 Rocky Point Rd" at bounding box center [216, 102] width 217 height 20
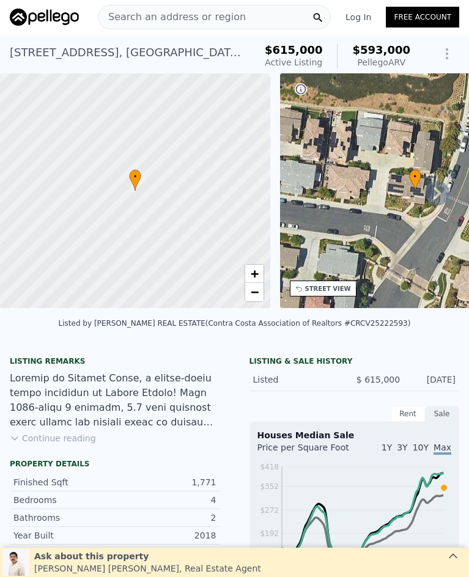
click at [219, 16] on span "Search an address or region" at bounding box center [171, 17] width 147 height 15
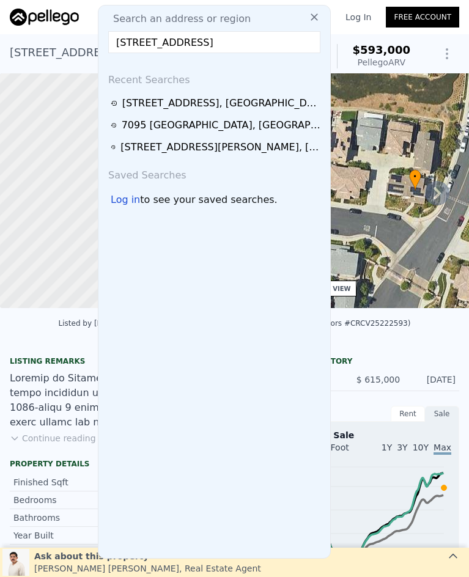
scroll to position [0, 6]
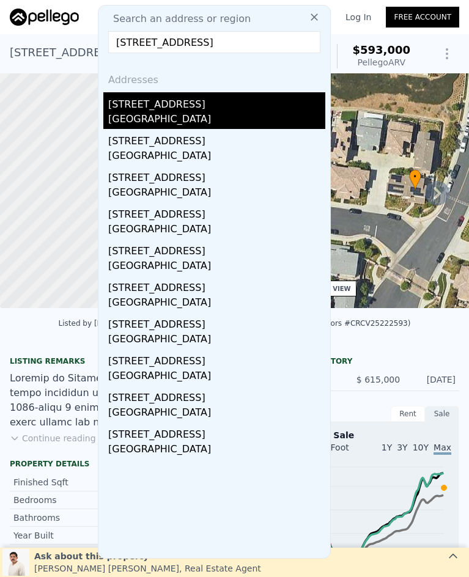
type input "3087 Cabana Street, Jurupa Valley, CA 91752"
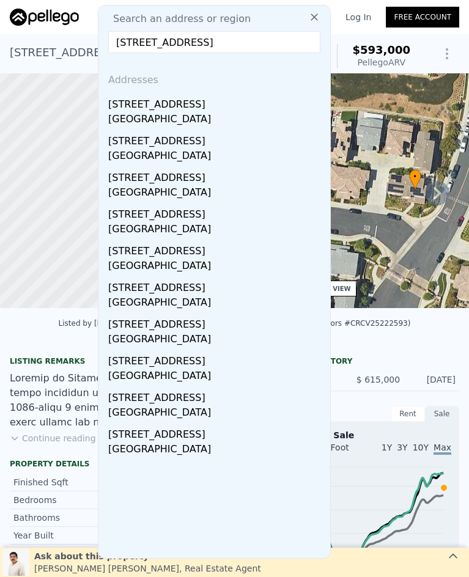
click at [208, 100] on div "3087 Cabana St" at bounding box center [216, 102] width 217 height 20
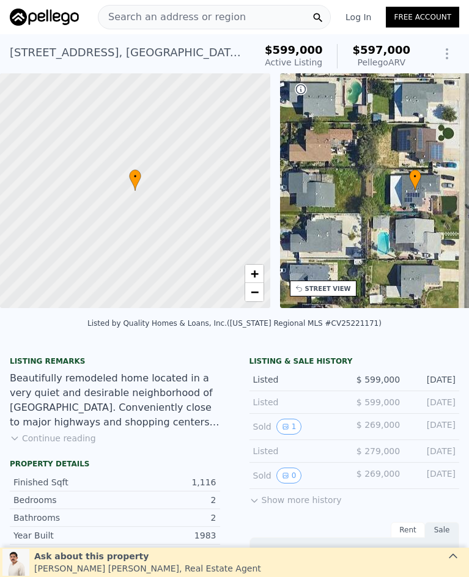
click at [219, 15] on span "Search an address or region" at bounding box center [171, 17] width 147 height 15
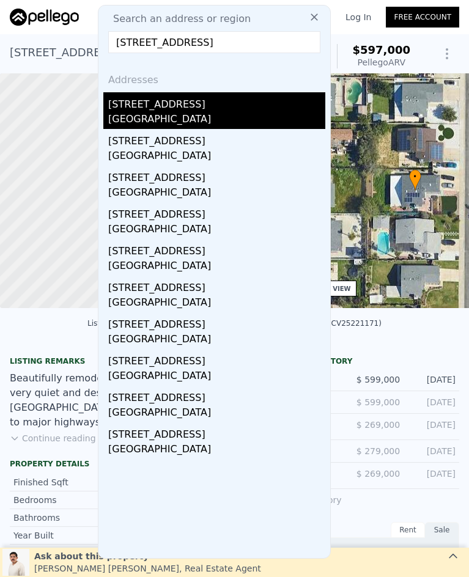
type input "13493 Fairfield Drive, Corona, CA 92883"
click at [196, 116] on div "Temescal Valley, CA 92883" at bounding box center [216, 120] width 217 height 17
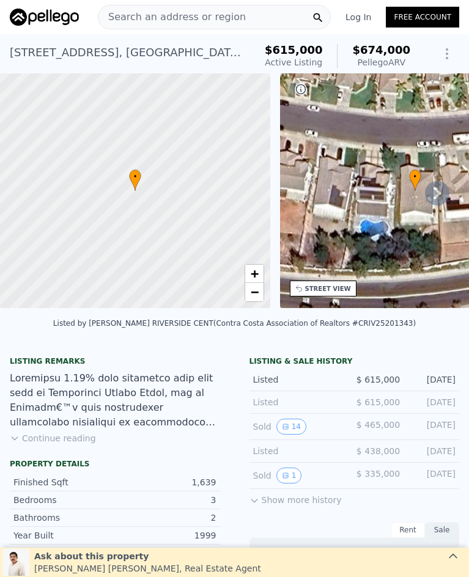
click at [224, 18] on span "Search an address or region" at bounding box center [171, 17] width 147 height 15
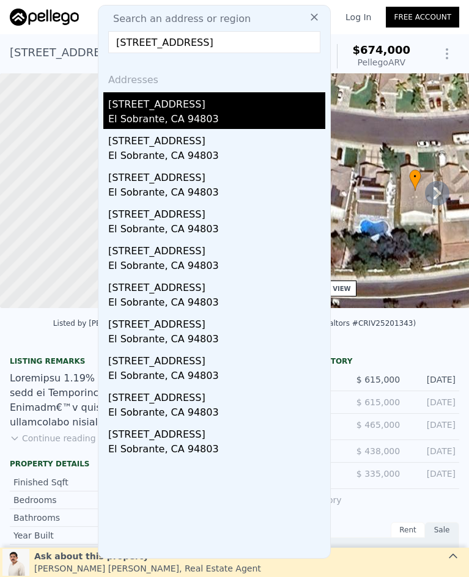
type input "4091 Garden Rd, El Sobrante, CA 94803"
click at [211, 116] on div "El Sobrante, CA 94803" at bounding box center [216, 120] width 217 height 17
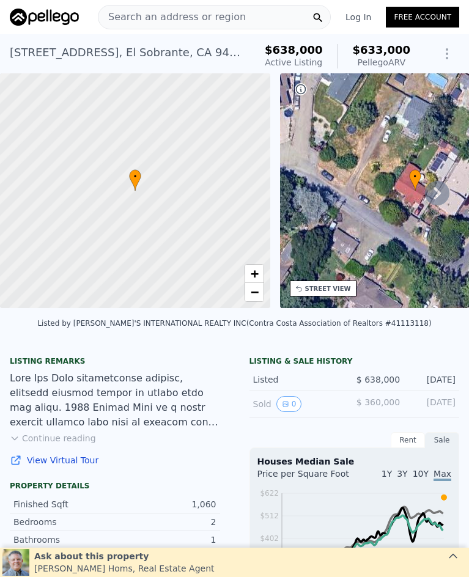
click at [204, 16] on span "Search an address or region" at bounding box center [171, 17] width 147 height 15
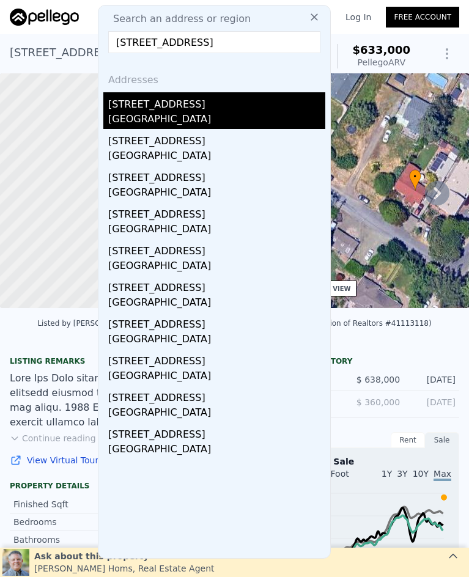
type input "11557 Oakwood, Fontana, CA 92337"
click at [244, 120] on div "[GEOGRAPHIC_DATA]" at bounding box center [216, 120] width 217 height 17
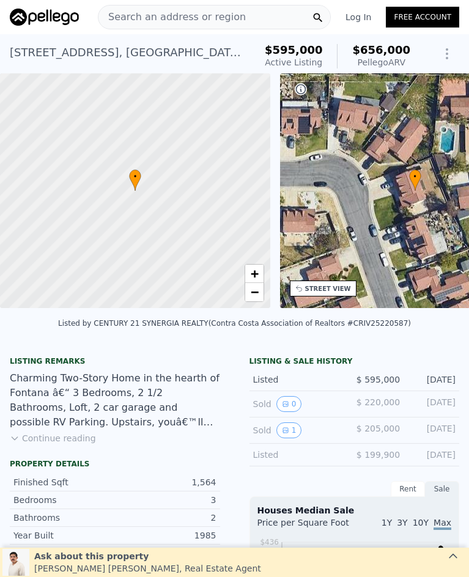
click at [174, 17] on span "Search an address or region" at bounding box center [171, 17] width 147 height 15
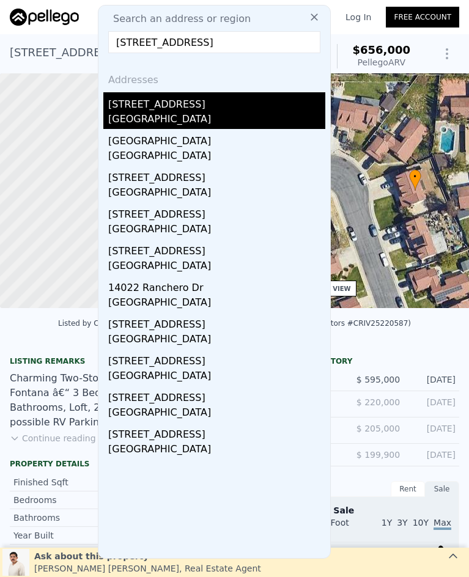
type input "13995 Ranchero Dr, Fontana, CA 92337"
click at [193, 101] on div "13995 Ranchero Dr" at bounding box center [216, 102] width 217 height 20
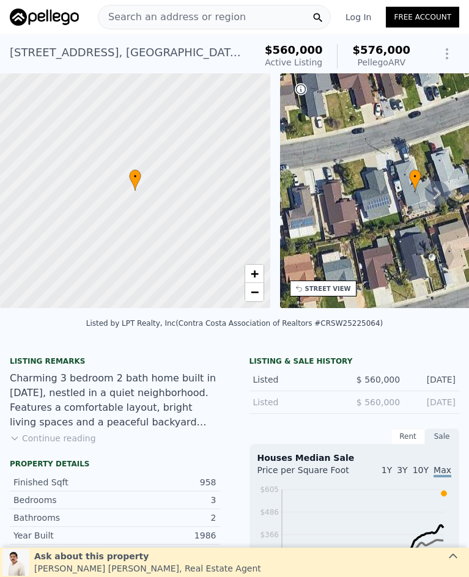
click at [193, 23] on span "Search an address or region" at bounding box center [171, 17] width 147 height 15
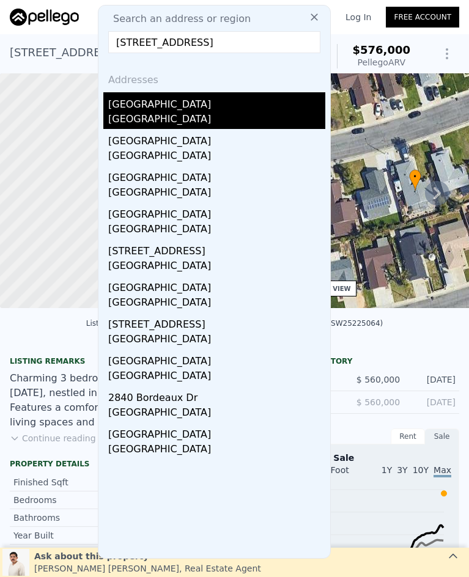
type input "2885 Bordeaux Drive, Riverside, CA 92503"
click at [216, 114] on div "[GEOGRAPHIC_DATA]" at bounding box center [216, 120] width 217 height 17
